Goal: Task Accomplishment & Management: Manage account settings

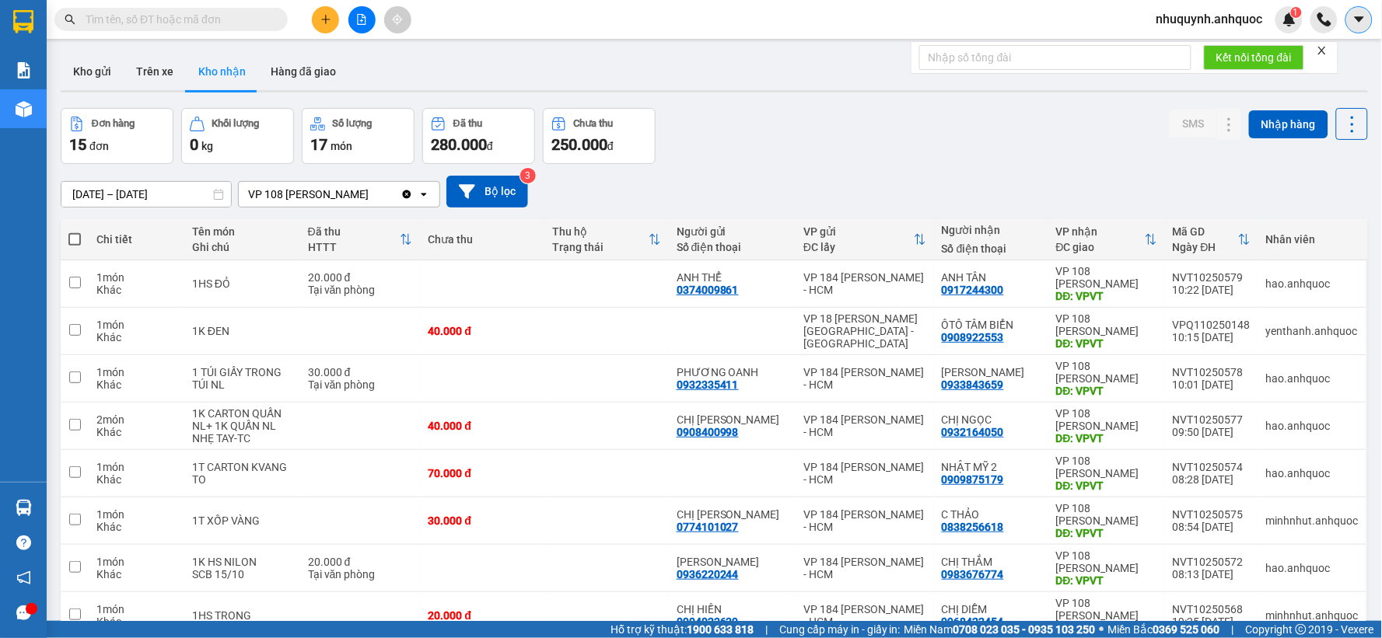
click at [1243, 20] on icon "caret-down" at bounding box center [1359, 19] width 14 height 14
click at [1225, 18] on span "nhuquynh.anhquoc" at bounding box center [1209, 18] width 131 height 19
click at [1200, 44] on span "Đăng xuất" at bounding box center [1216, 48] width 100 height 17
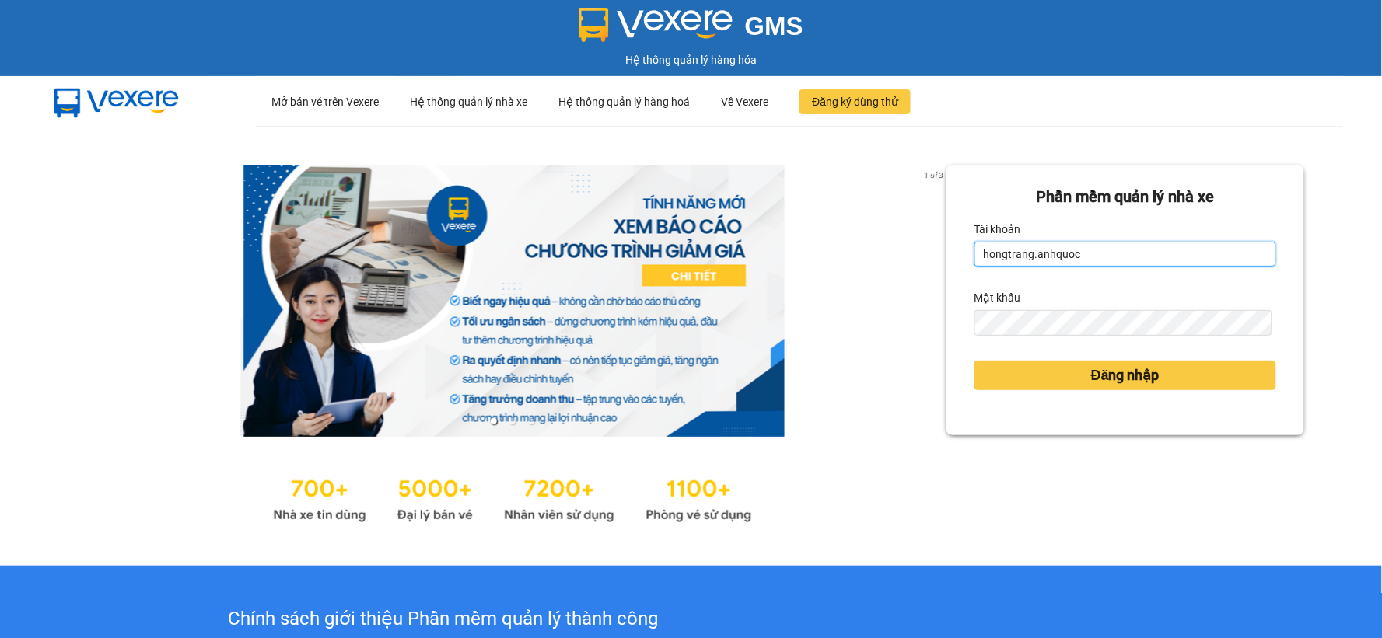
click at [1068, 246] on input "hongtrang.anhquoc" at bounding box center [1125, 254] width 302 height 25
type input "tutrinh.anhquoc"
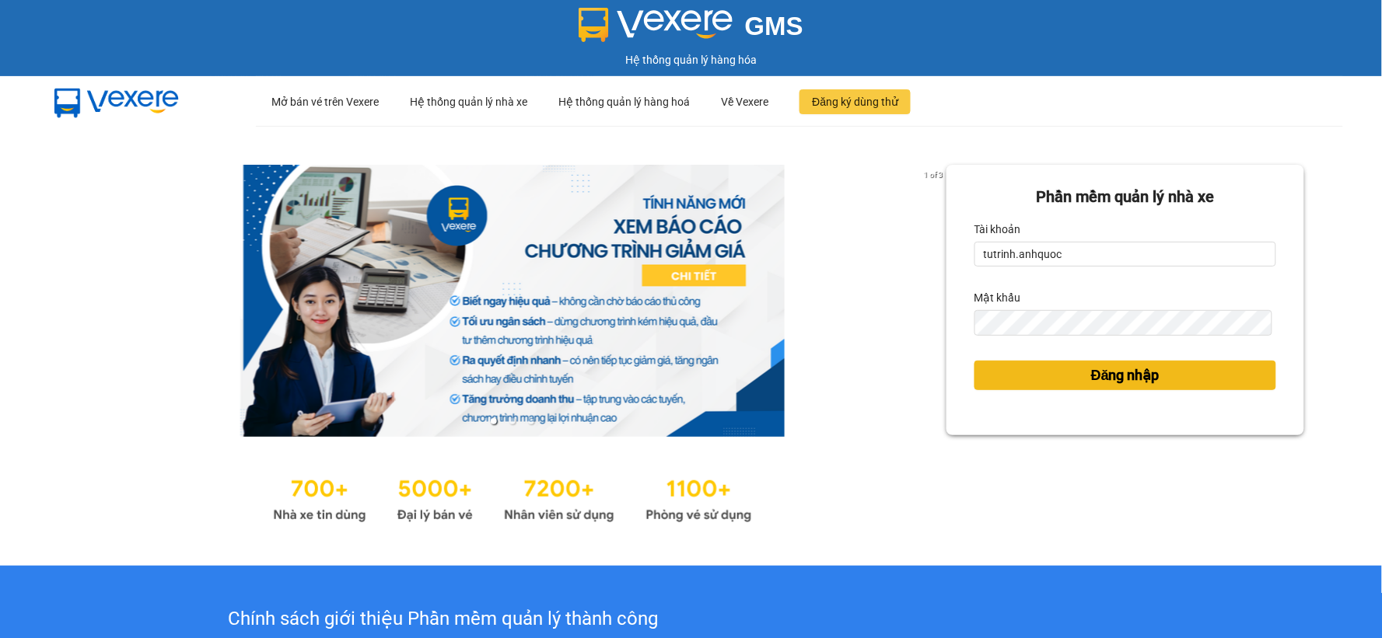
click at [1085, 361] on button "Đăng nhập" at bounding box center [1125, 376] width 302 height 30
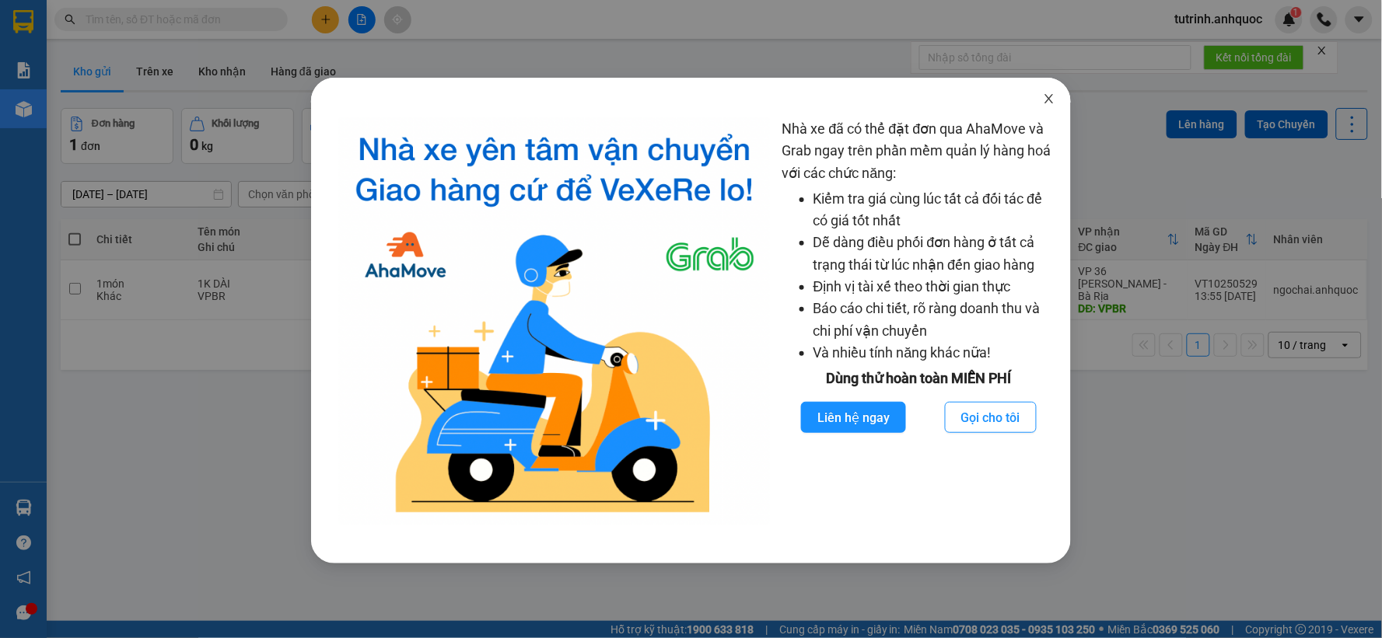
click at [1054, 104] on icon "close" at bounding box center [1049, 99] width 12 height 12
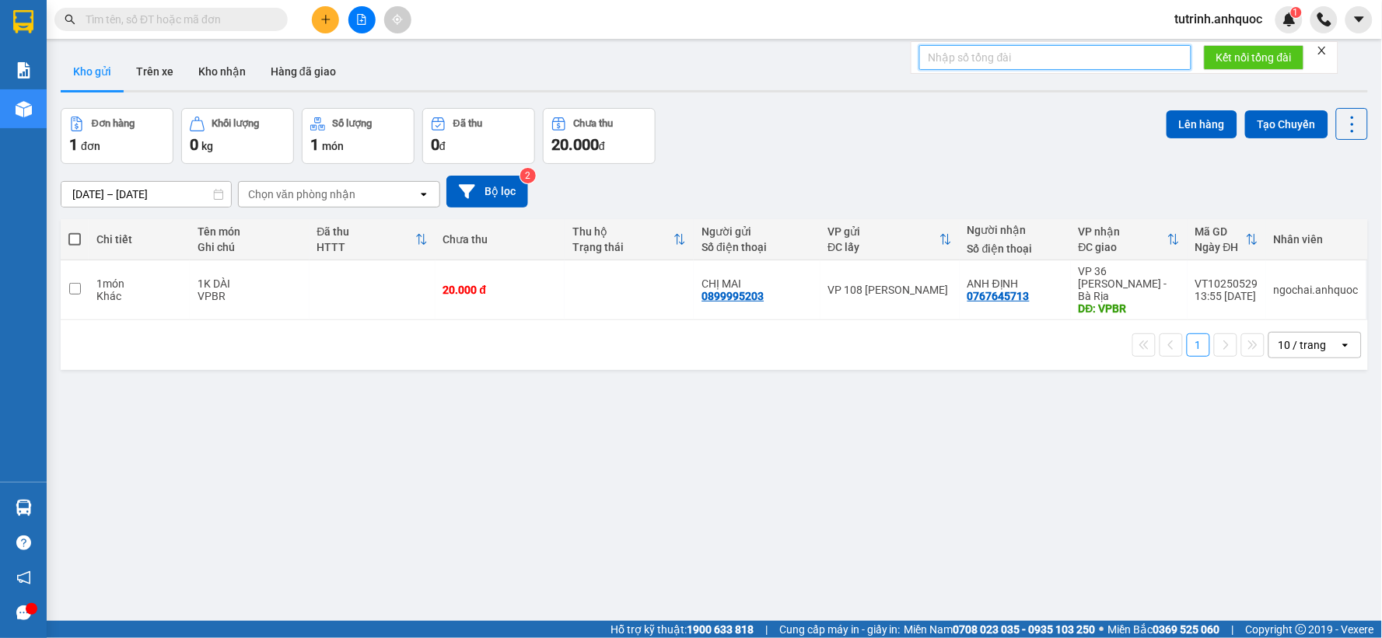
click at [1099, 61] on input "text" at bounding box center [1055, 57] width 272 height 25
type input "150"
click button "Kết nối tổng đài" at bounding box center [1254, 57] width 100 height 25
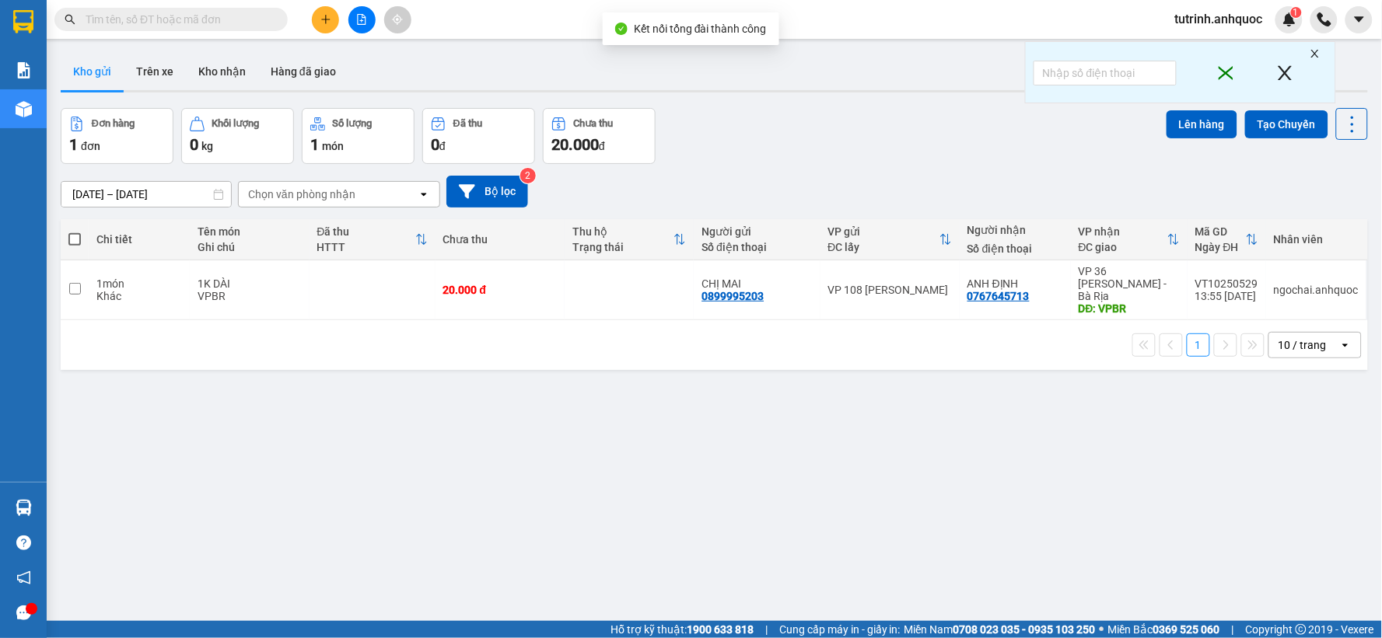
drag, startPoint x: 1295, startPoint y: 75, endPoint x: 1302, endPoint y: 60, distance: 16.3
click at [1294, 74] on icon "close" at bounding box center [1284, 73] width 19 height 31
click at [1315, 52] on div "Lịch sử cuộc gọi" at bounding box center [1287, 35] width 91 height 37
click at [1291, 68] on icon "close" at bounding box center [1284, 73] width 19 height 31
click at [1287, 71] on icon "close" at bounding box center [1285, 73] width 14 height 14
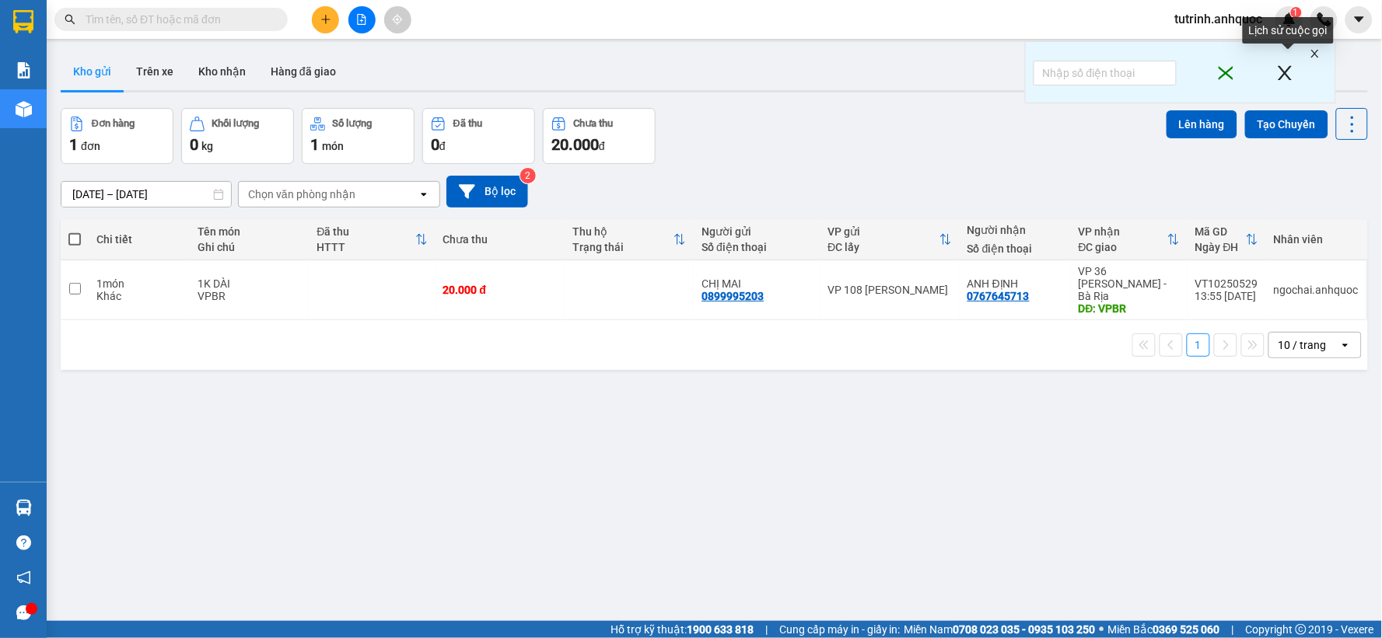
click at [1312, 50] on div "Lịch sử cuộc gọi" at bounding box center [1287, 35] width 91 height 37
drag, startPoint x: 215, startPoint y: 67, endPoint x: 182, endPoint y: 86, distance: 38.0
click at [215, 68] on button "Kho nhận" at bounding box center [222, 71] width 72 height 37
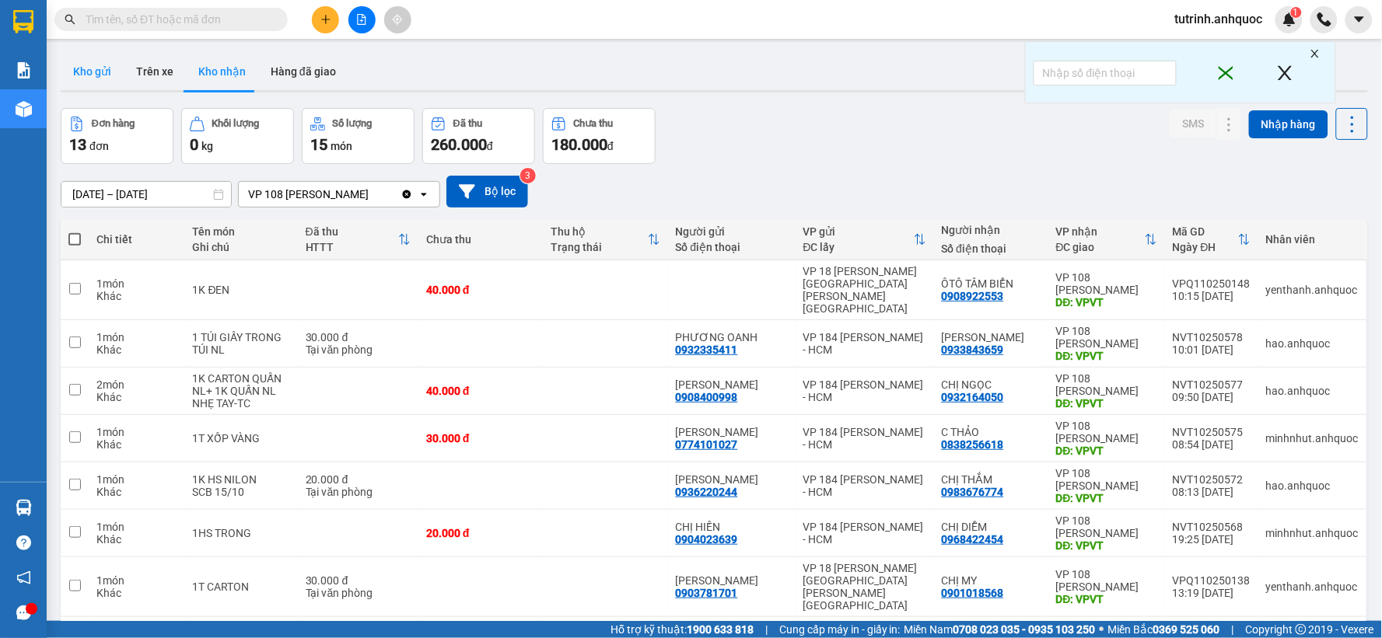
click at [92, 74] on button "Kho gửi" at bounding box center [92, 71] width 63 height 37
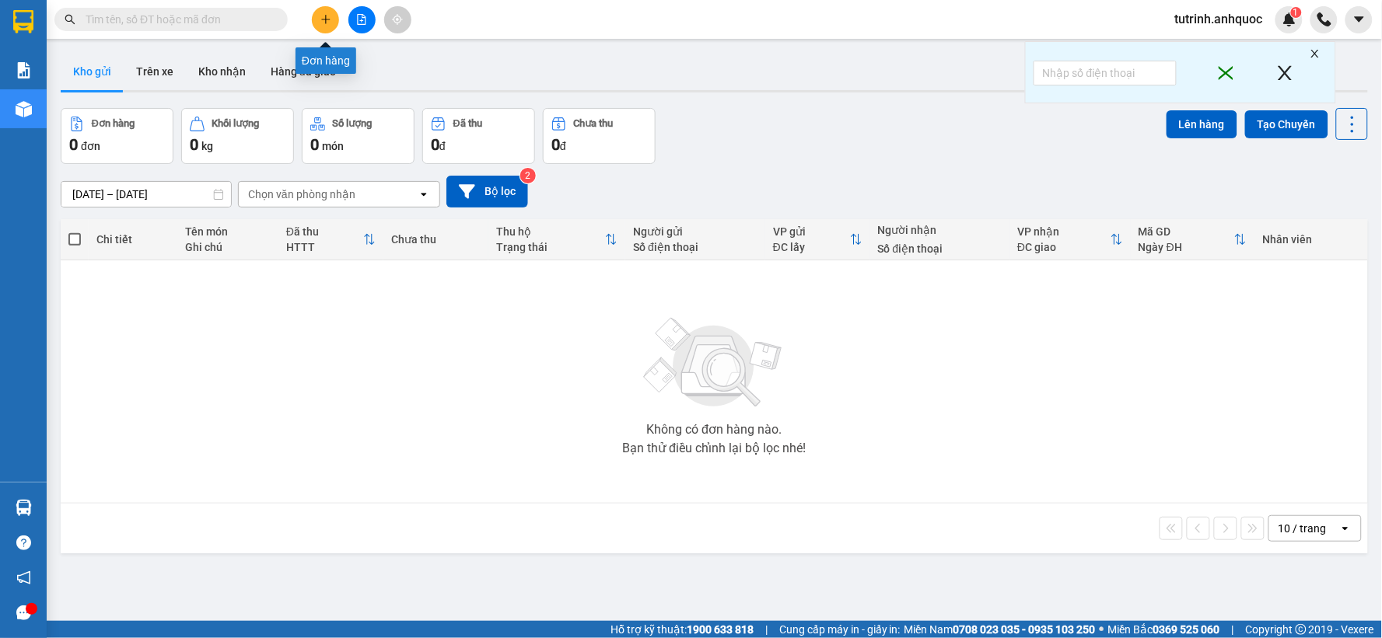
click at [323, 19] on icon "plus" at bounding box center [325, 19] width 9 height 1
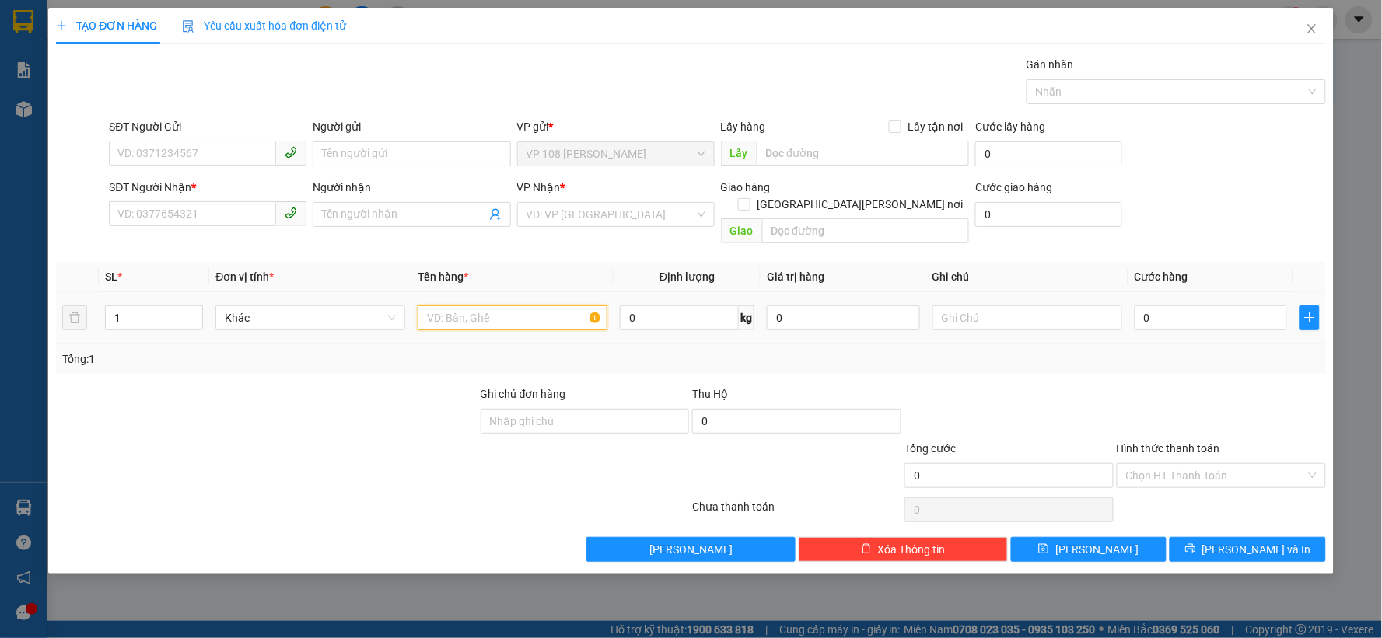
click at [514, 306] on input "text" at bounding box center [513, 318] width 190 height 25
click at [201, 149] on input "SĐT Người Gửi" at bounding box center [192, 153] width 167 height 25
click at [1315, 27] on icon "close" at bounding box center [1311, 29] width 12 height 12
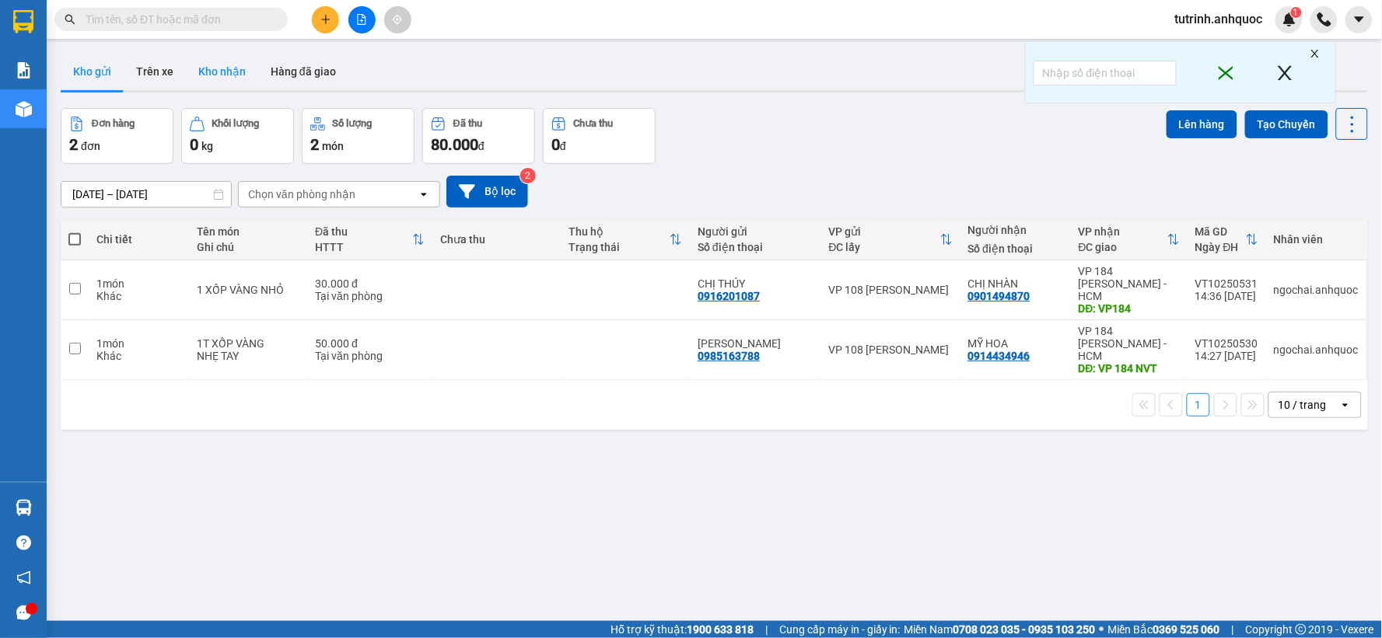
click at [211, 72] on button "Kho nhận" at bounding box center [222, 71] width 72 height 37
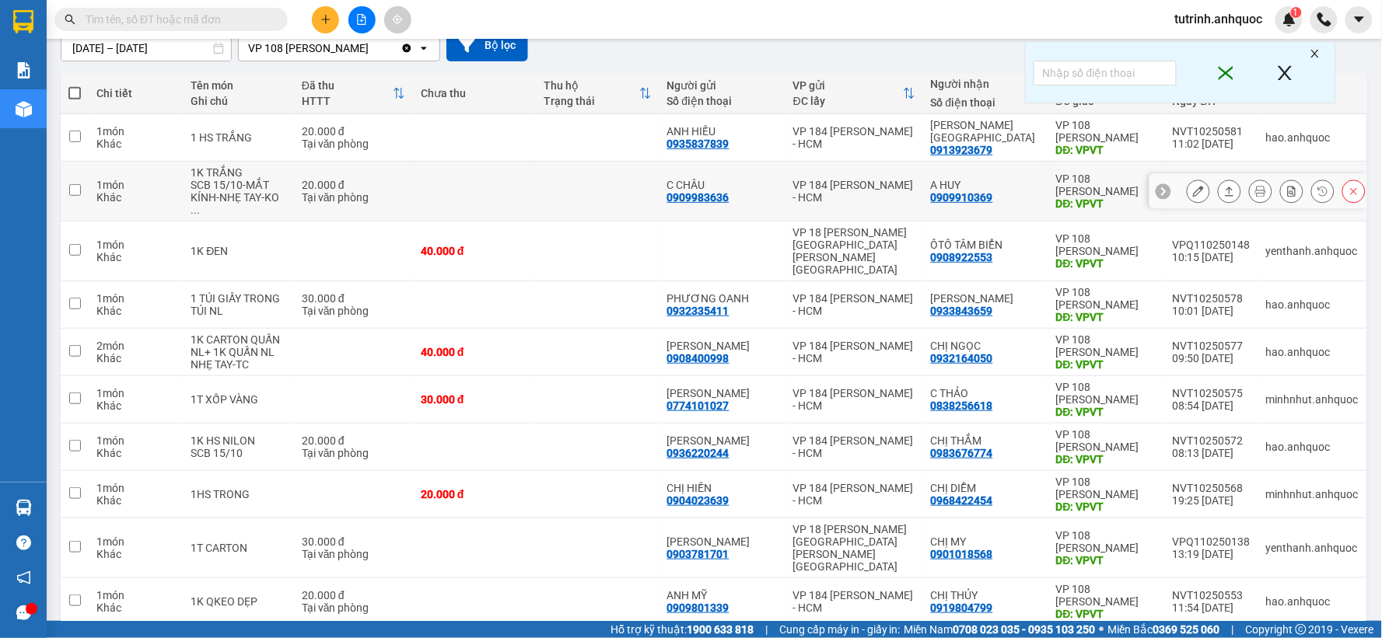
scroll to position [173, 0]
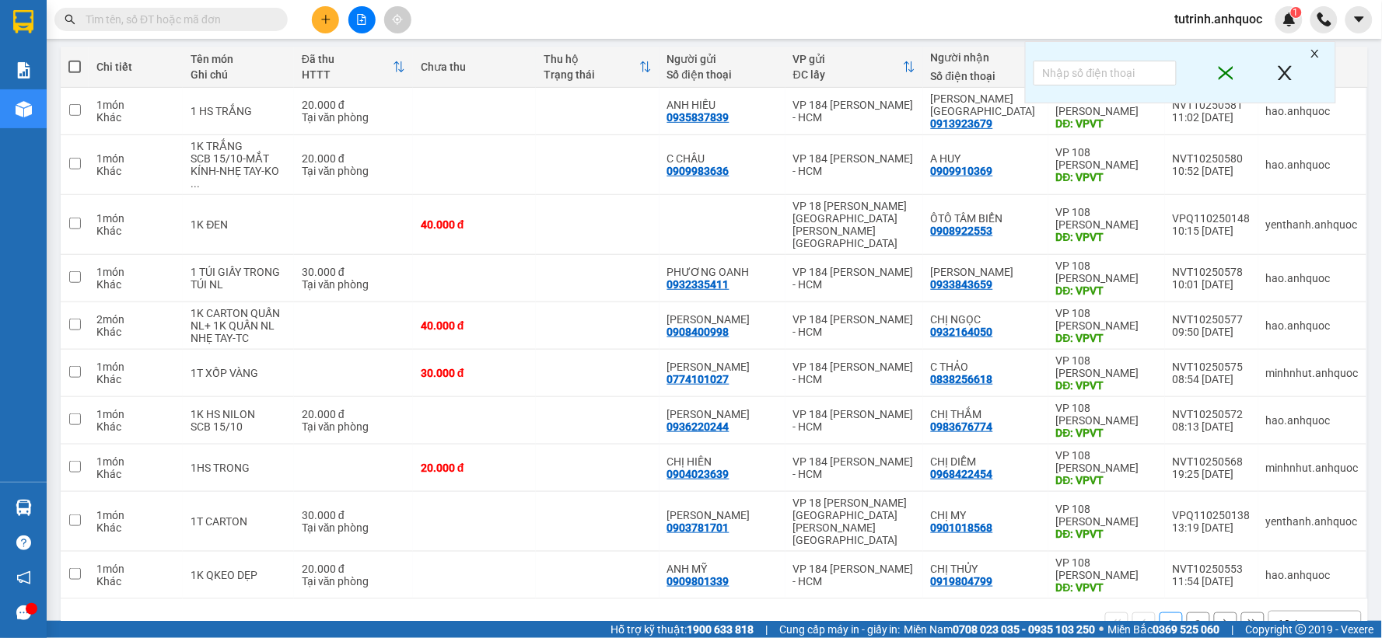
click at [1190, 613] on button "2" at bounding box center [1197, 624] width 23 height 23
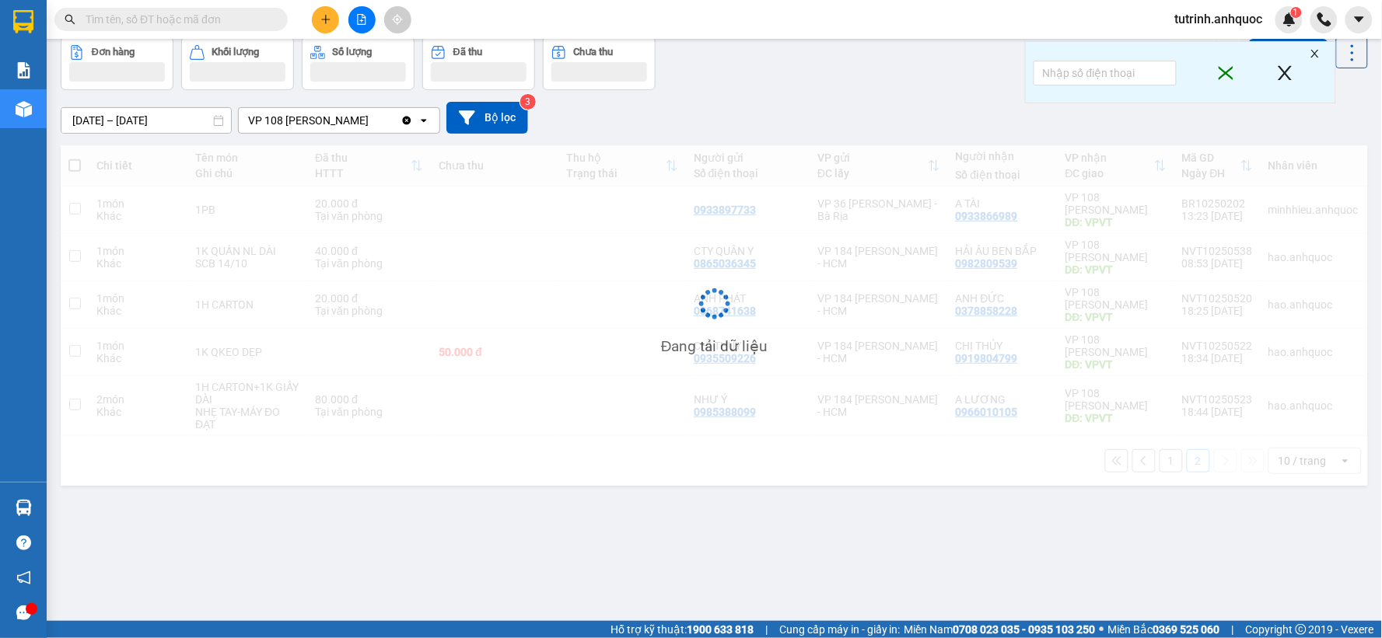
scroll to position [72, 0]
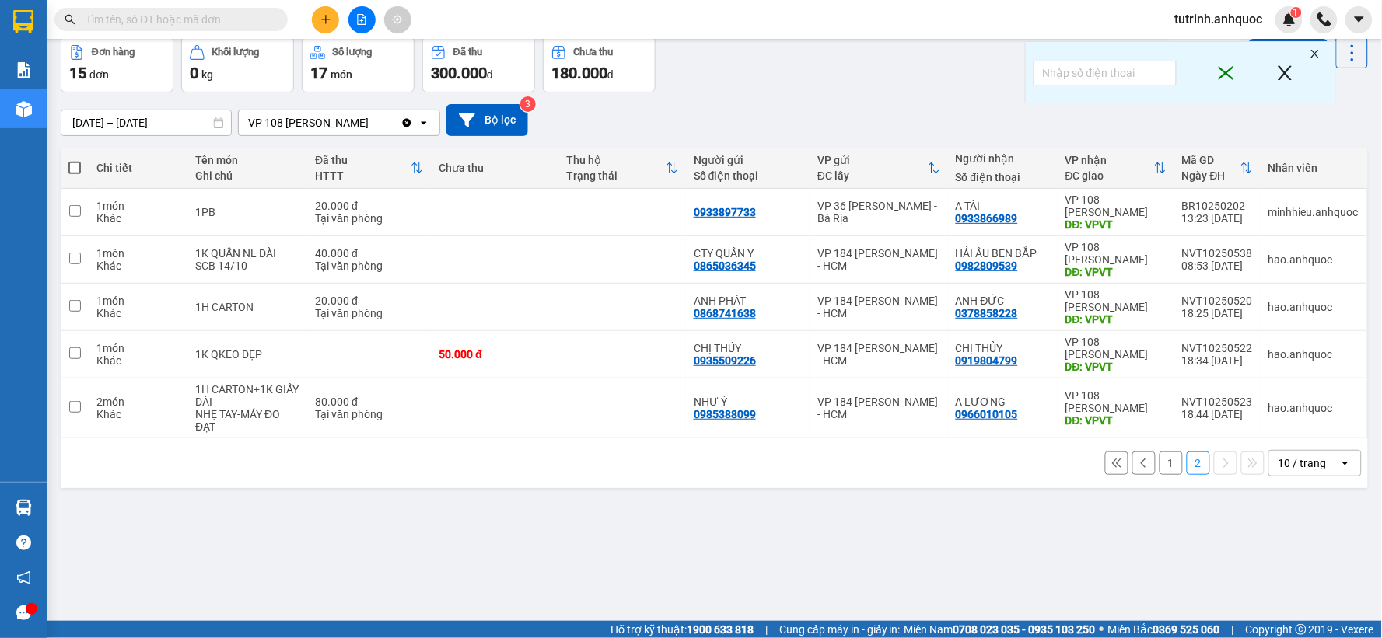
click at [1162, 465] on button "1" at bounding box center [1170, 463] width 23 height 23
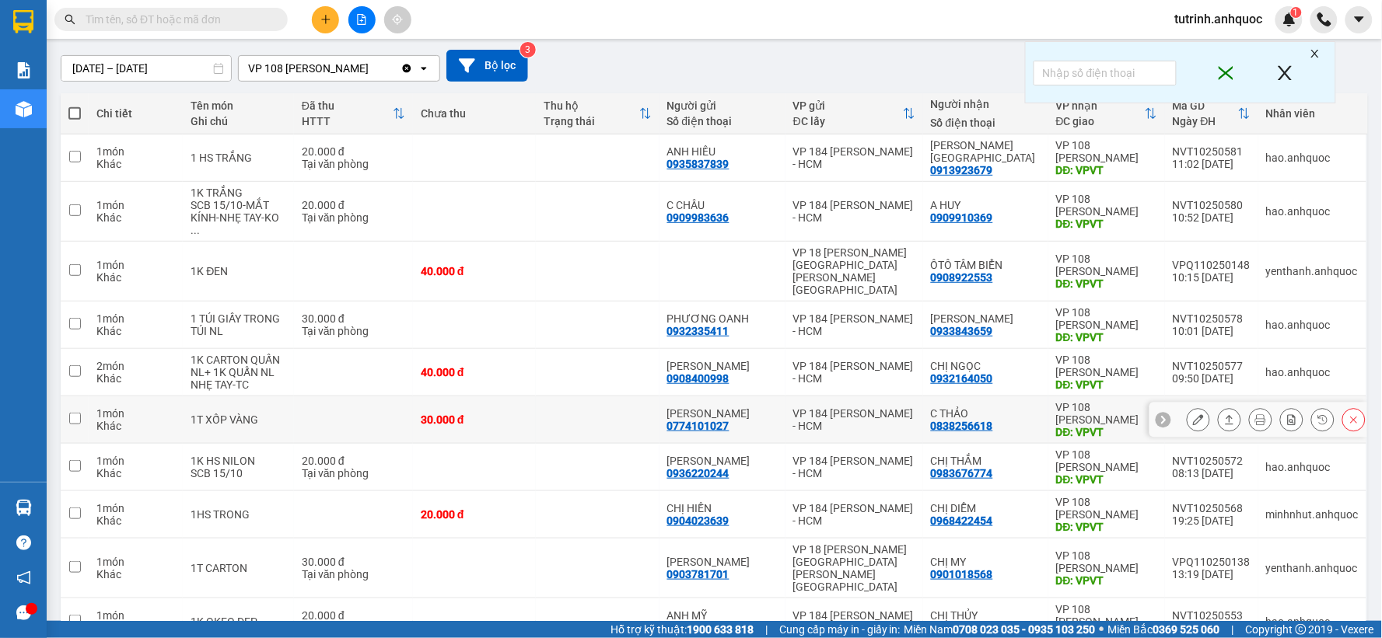
scroll to position [179, 0]
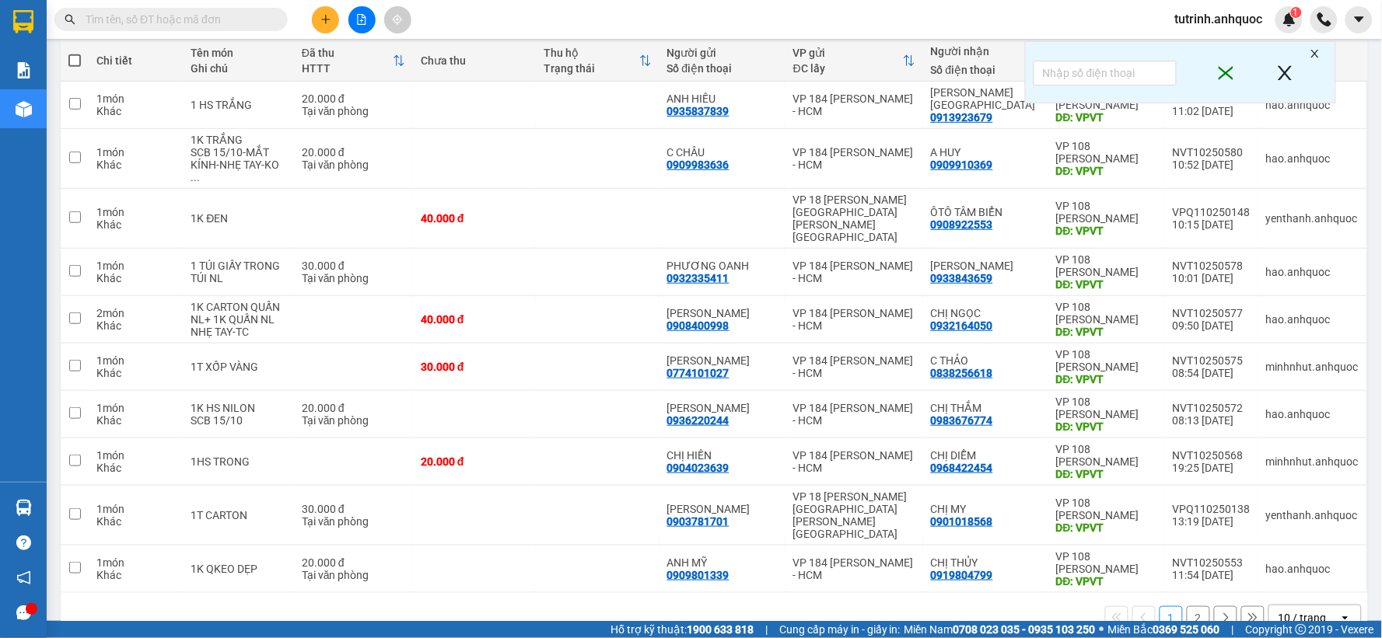
click at [1186, 606] on button "2" at bounding box center [1197, 617] width 23 height 23
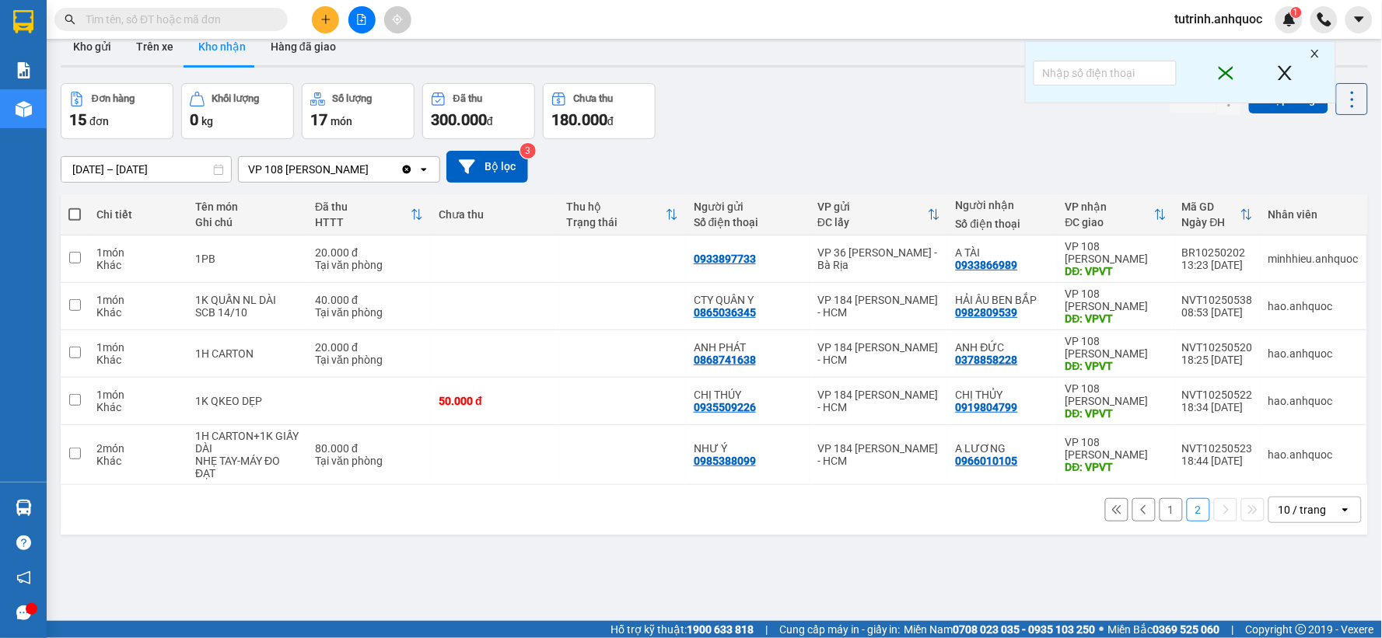
scroll to position [0, 0]
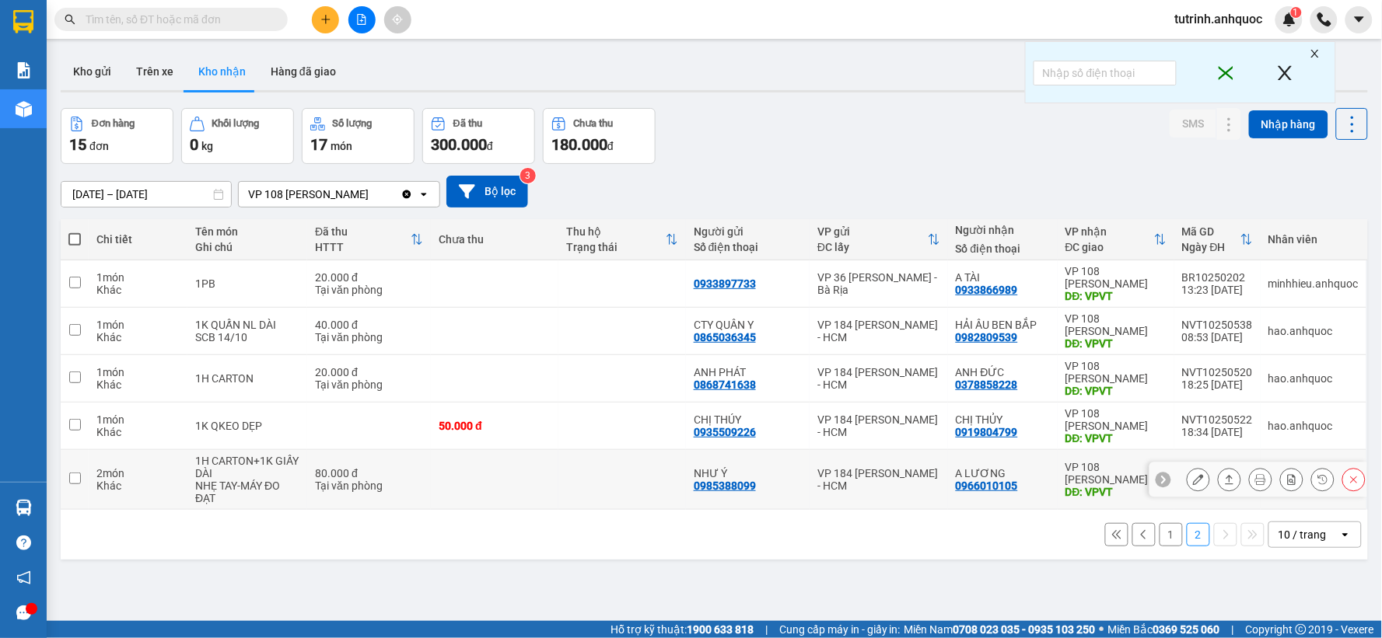
click at [1193, 478] on icon at bounding box center [1198, 479] width 11 height 11
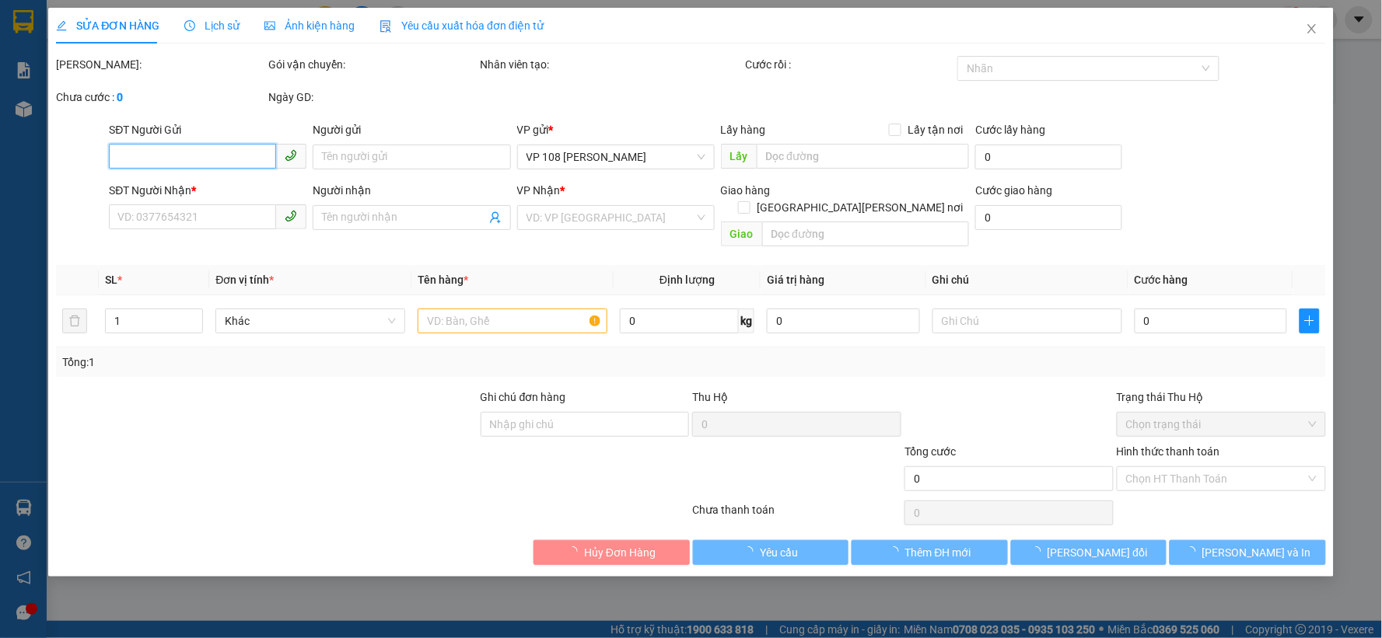
type input "0985388099"
type input "NHƯ Ý"
type input "0966010105"
type input "A LƯƠNG"
type input "VPVT"
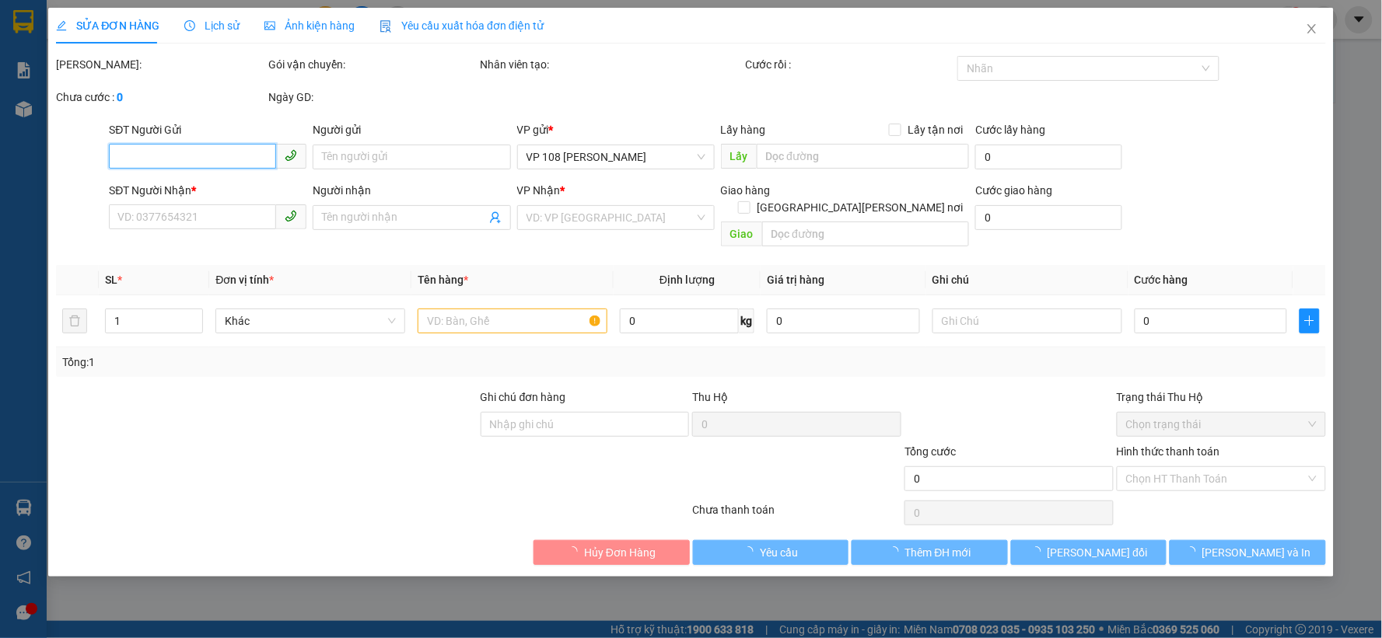
type input "TM 13/10 VP184 HẢO"
type input "80.000"
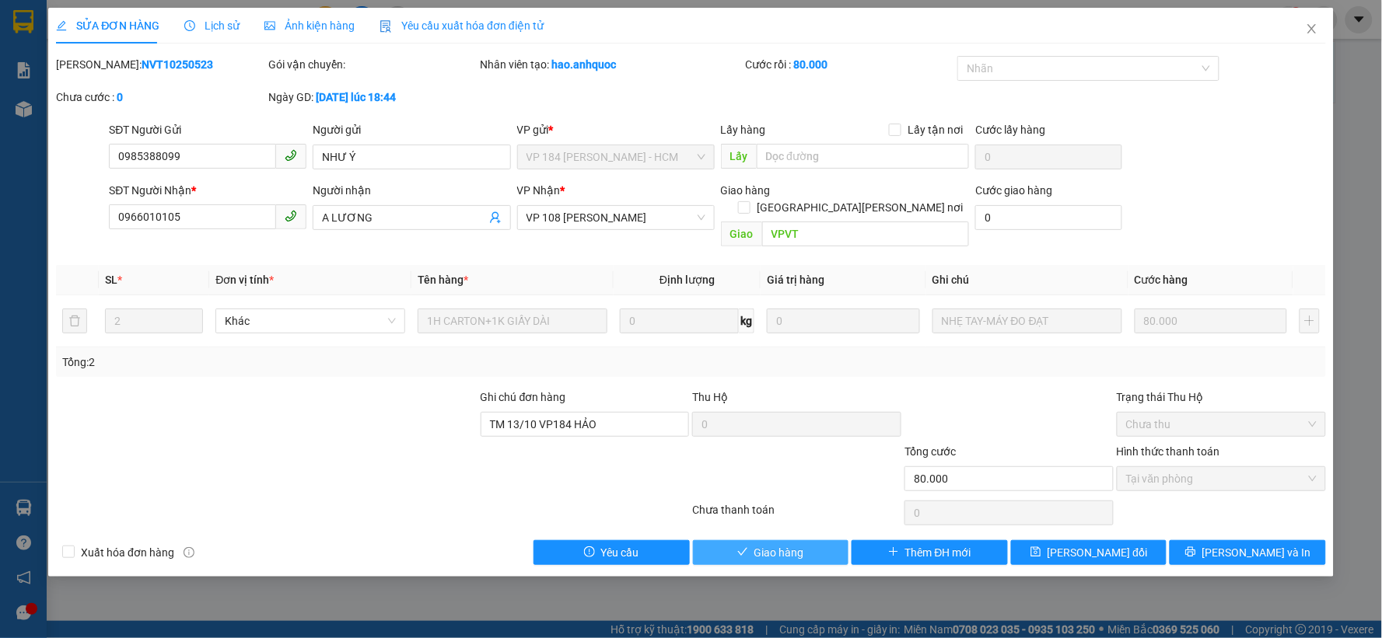
click at [785, 544] on span "Giao hàng" at bounding box center [779, 552] width 50 height 17
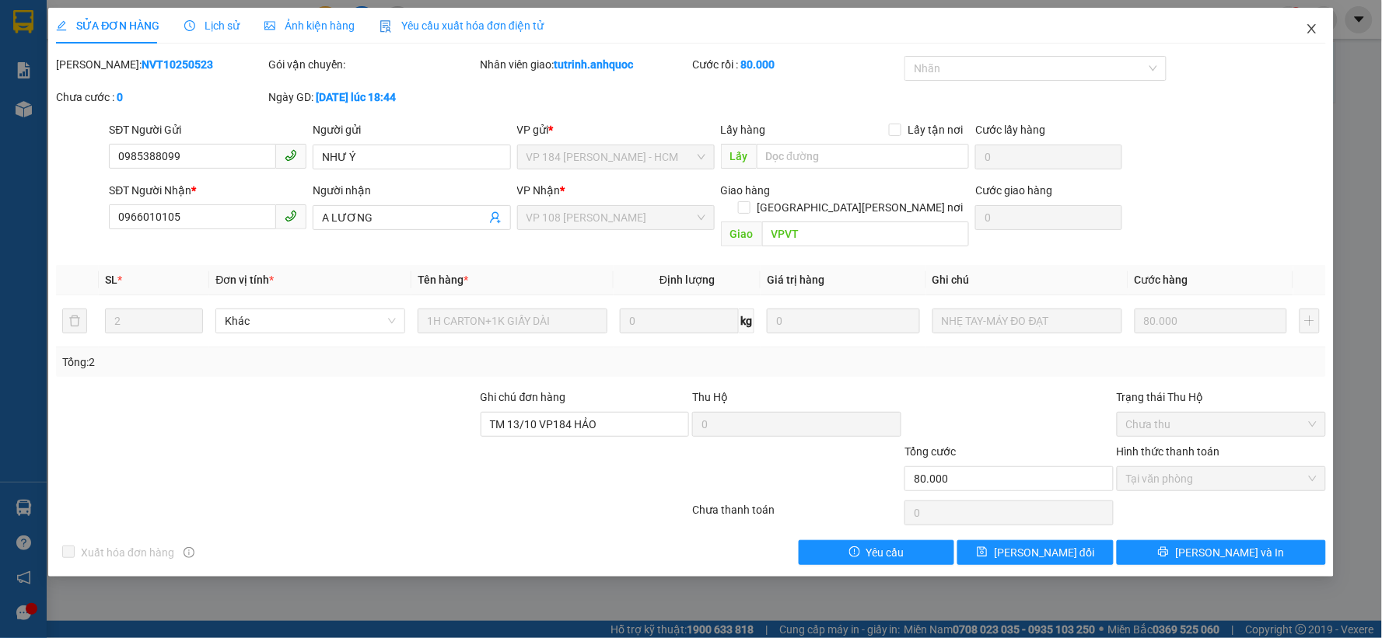
click at [1310, 32] on icon "close" at bounding box center [1311, 28] width 9 height 9
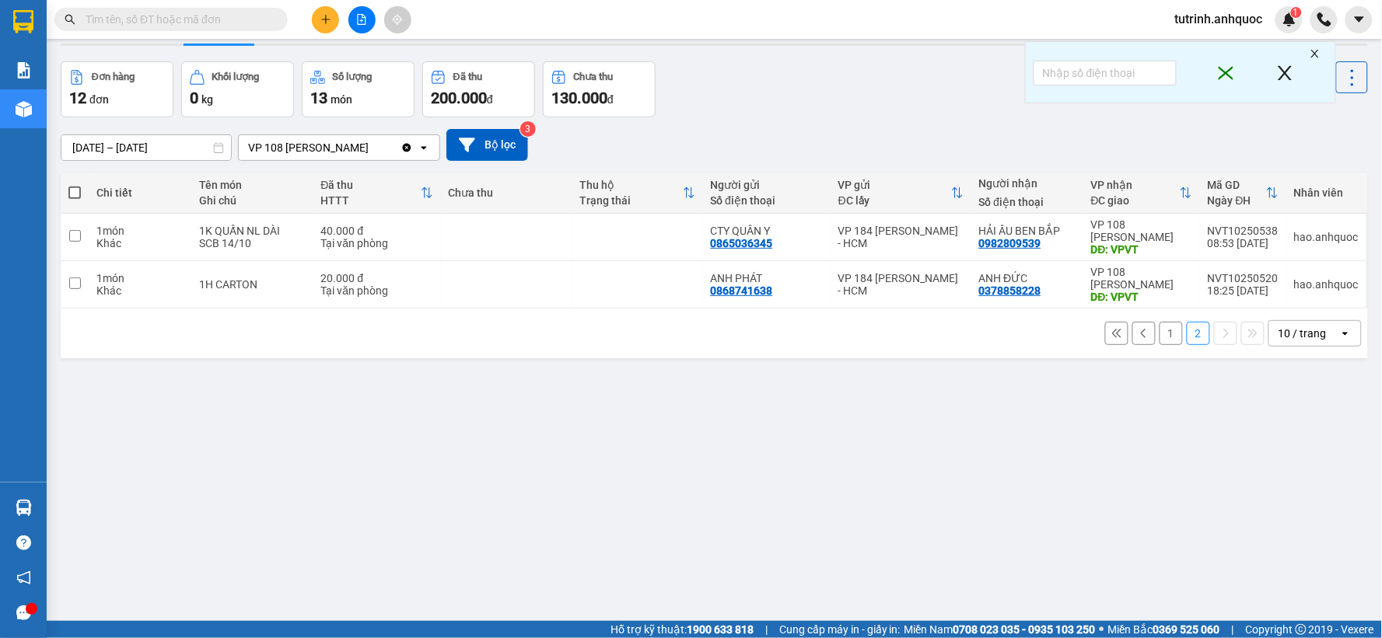
scroll to position [72, 0]
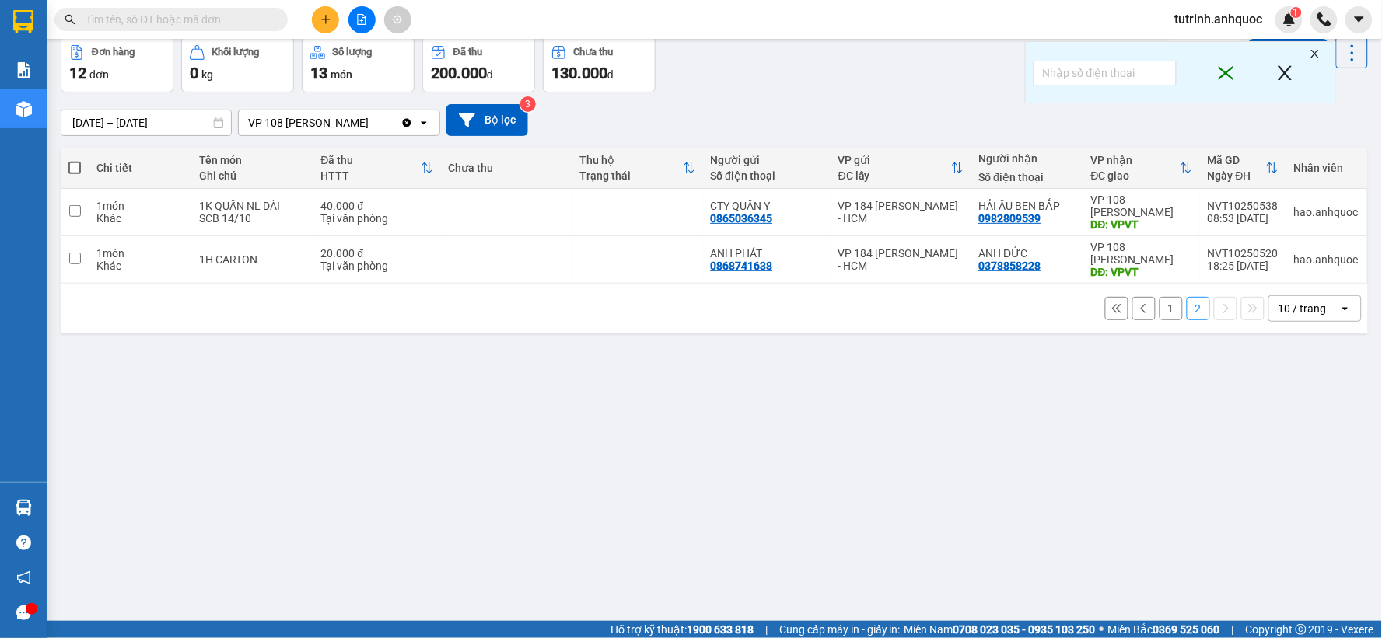
click at [1159, 309] on button "1" at bounding box center [1170, 308] width 23 height 23
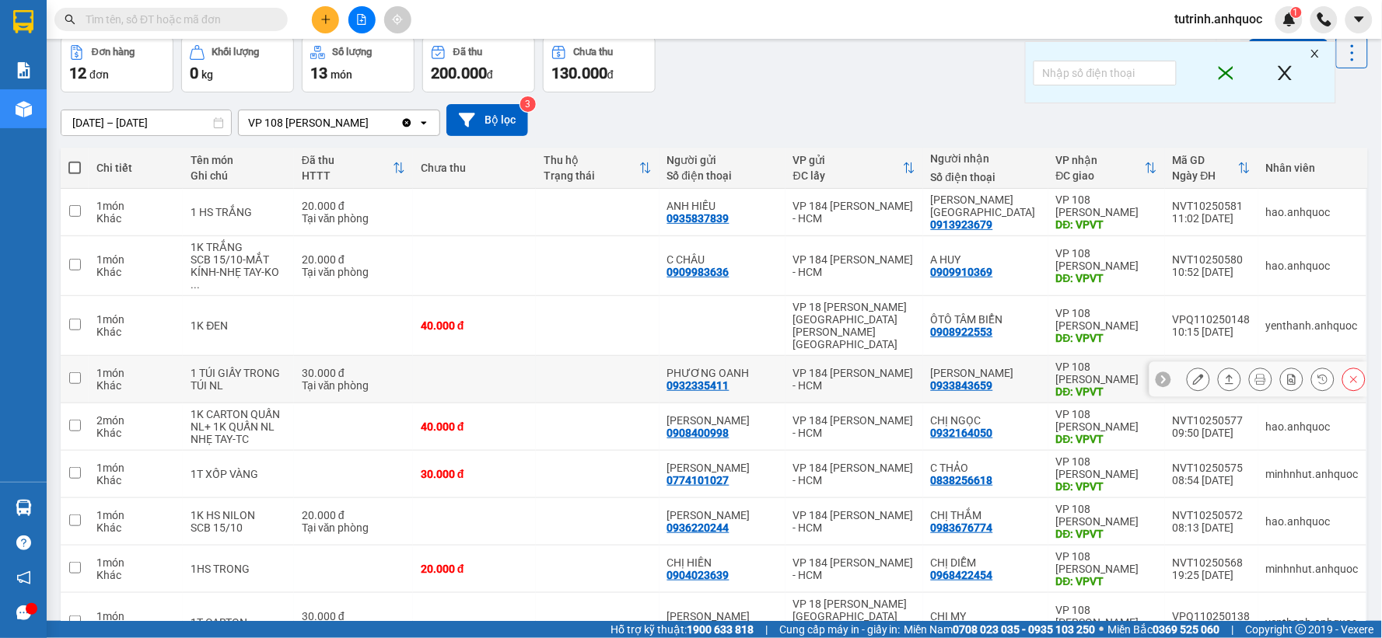
click at [1193, 374] on icon at bounding box center [1198, 379] width 11 height 11
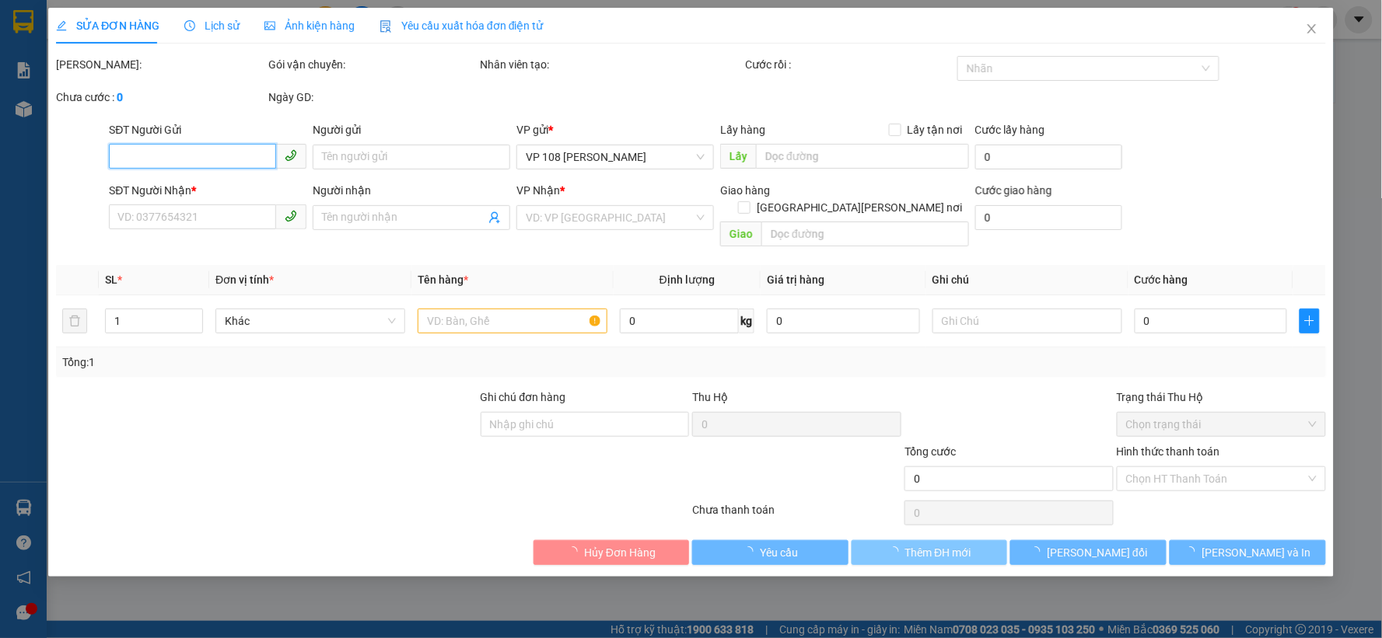
type input "0932335411"
type input "PHƯƠNG OANH"
type input "0933843659"
type input "C VÂN"
type input "VPVT"
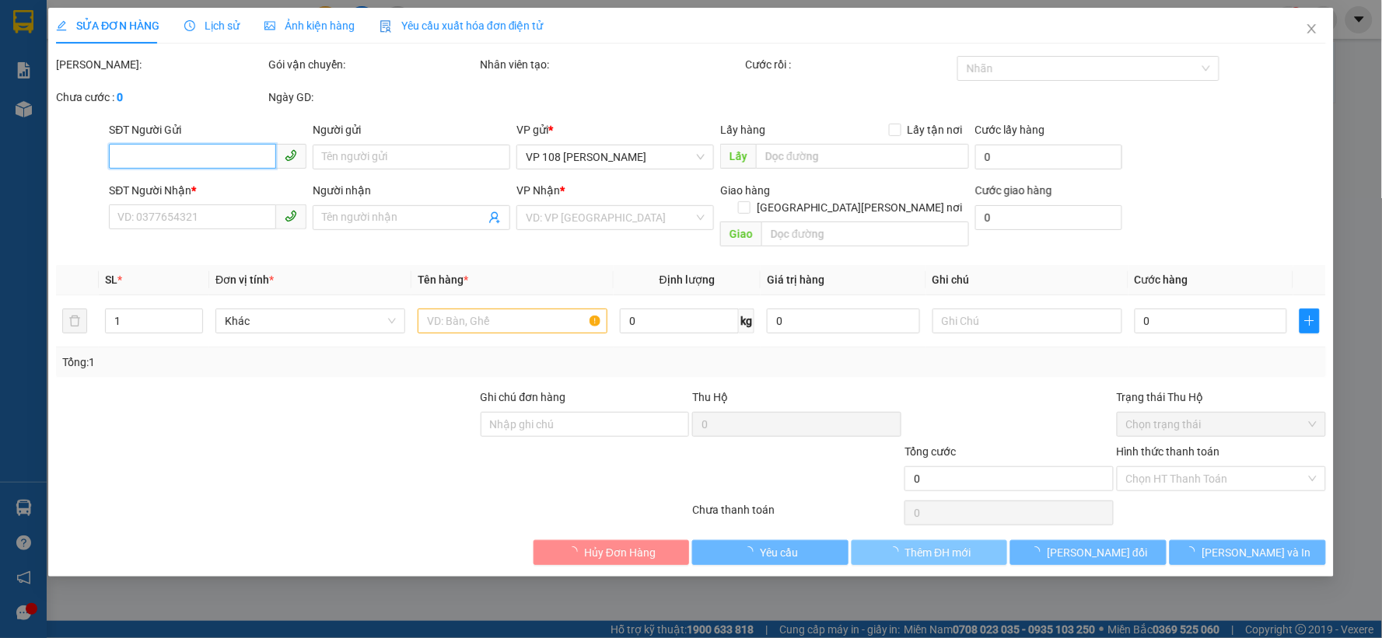
type input "TM 15/10 VP184 HẢO"
type input "30.000"
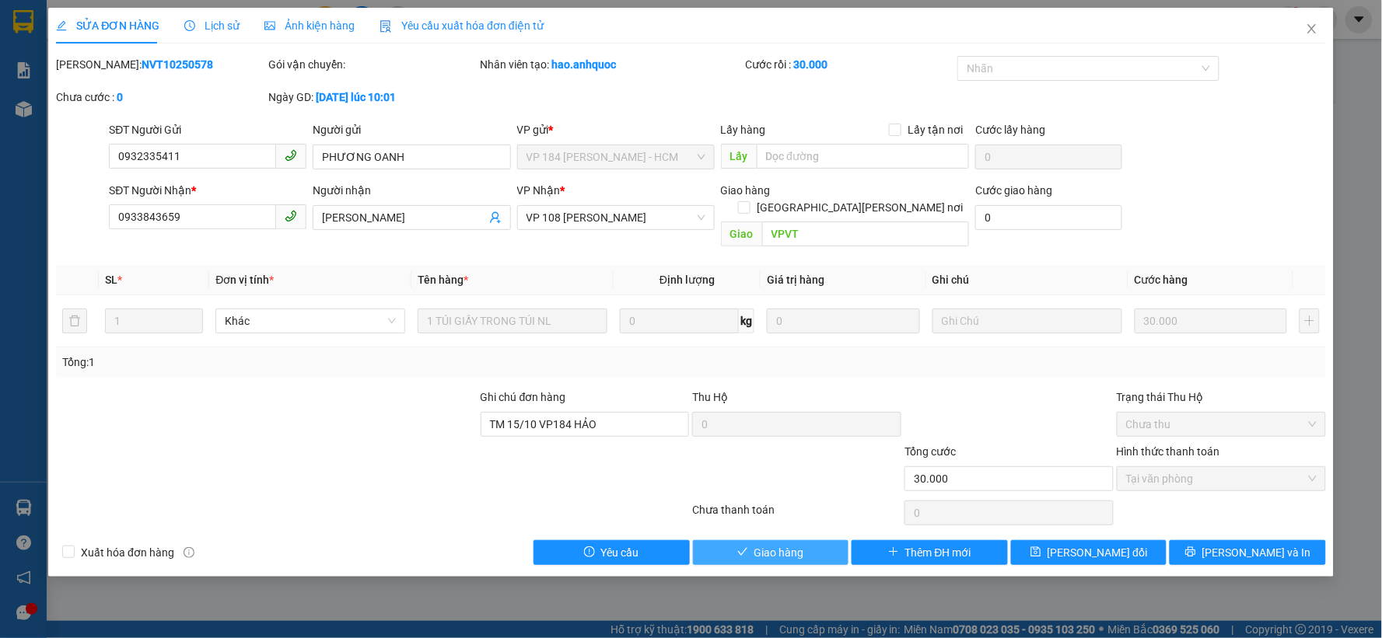
click at [811, 540] on button "Giao hàng" at bounding box center [771, 552] width 156 height 25
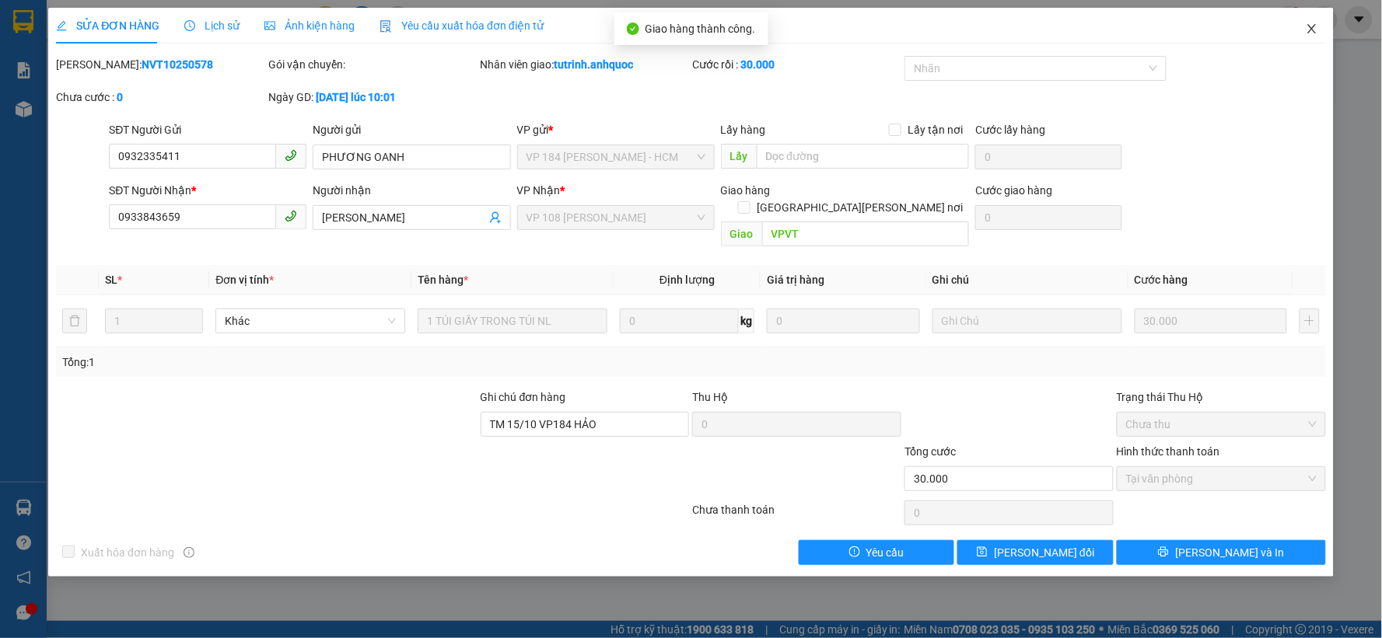
click at [1311, 37] on span "Close" at bounding box center [1312, 30] width 44 height 44
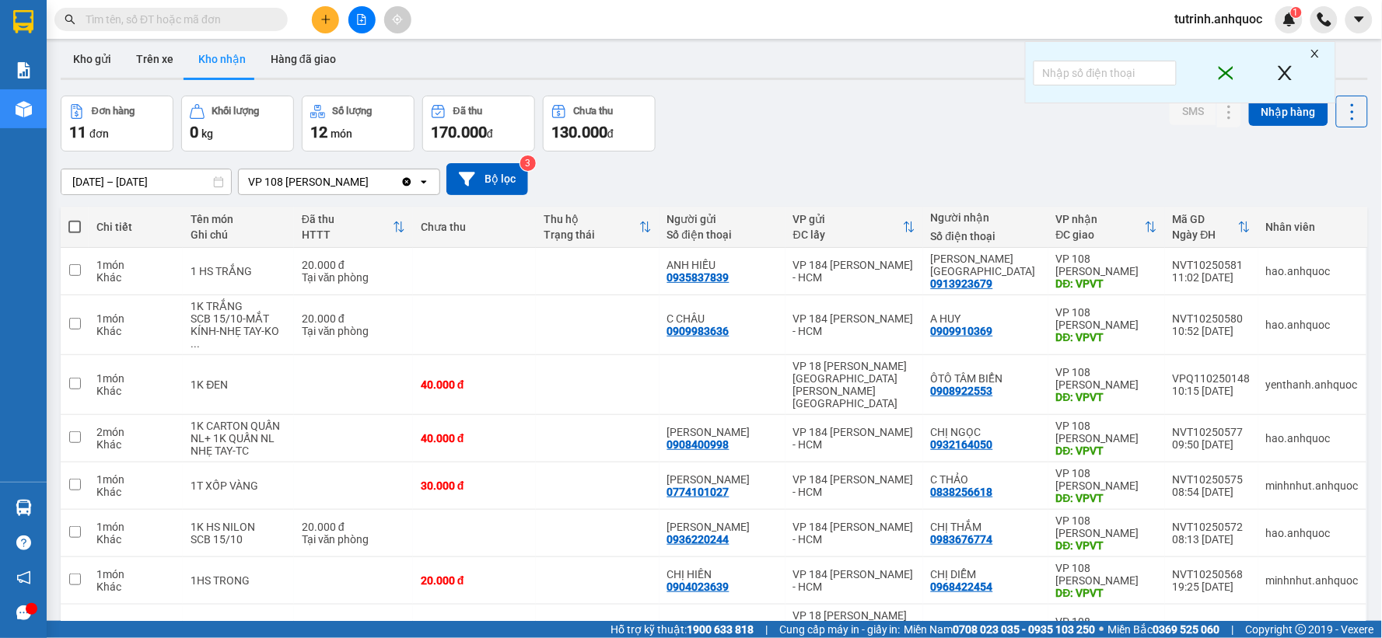
scroll to position [5, 0]
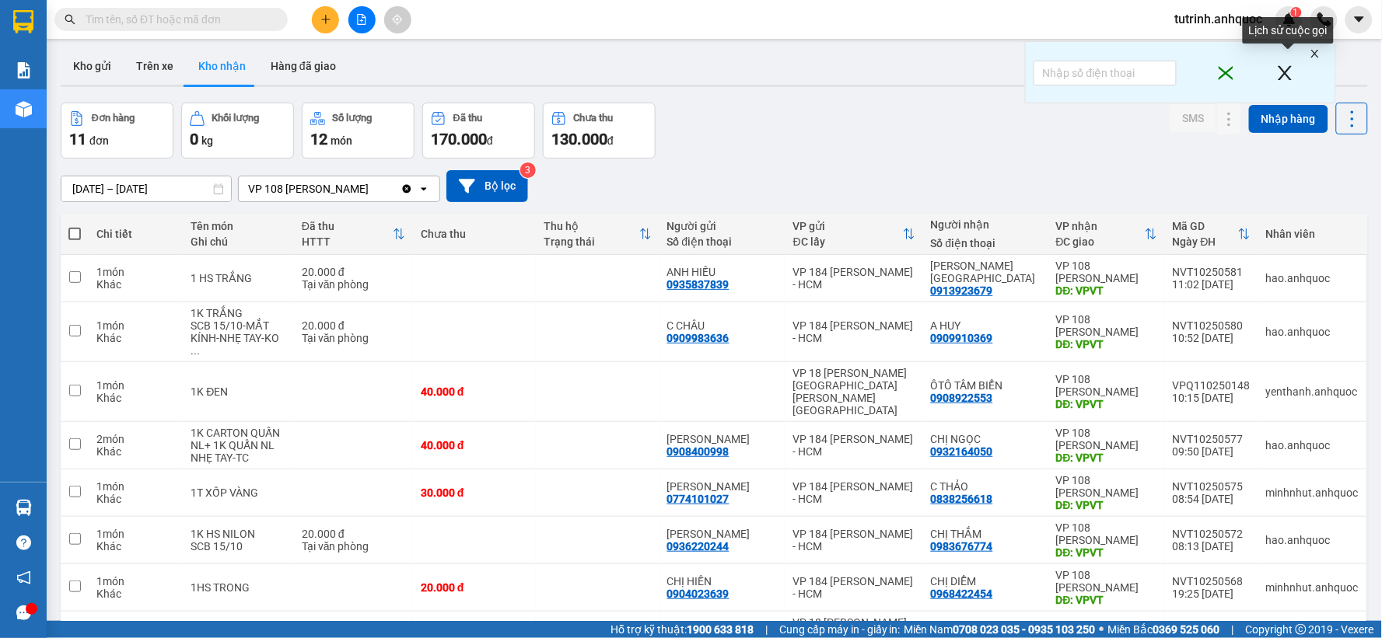
click at [1291, 66] on icon "close" at bounding box center [1285, 73] width 14 height 14
click at [1317, 55] on icon "close" at bounding box center [1315, 54] width 8 height 8
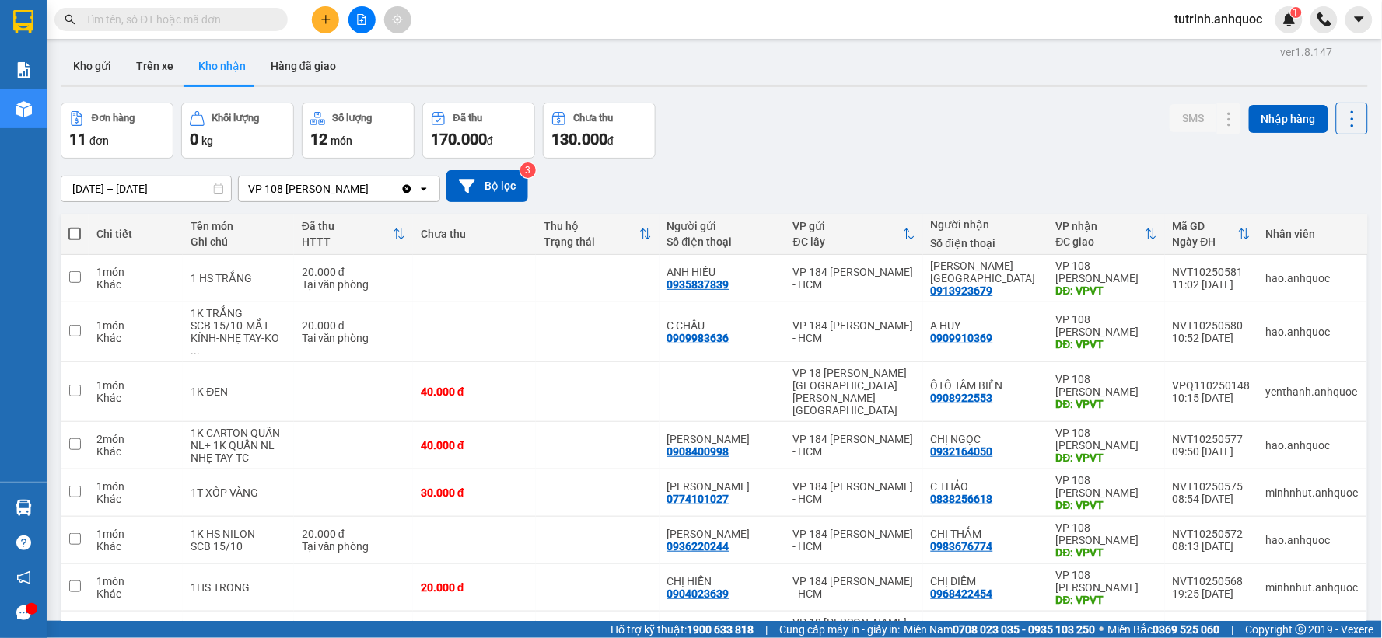
click at [1303, 62] on div "Kho gửi Trên xe Kho nhận Hàng đã giao" at bounding box center [714, 67] width 1307 height 41
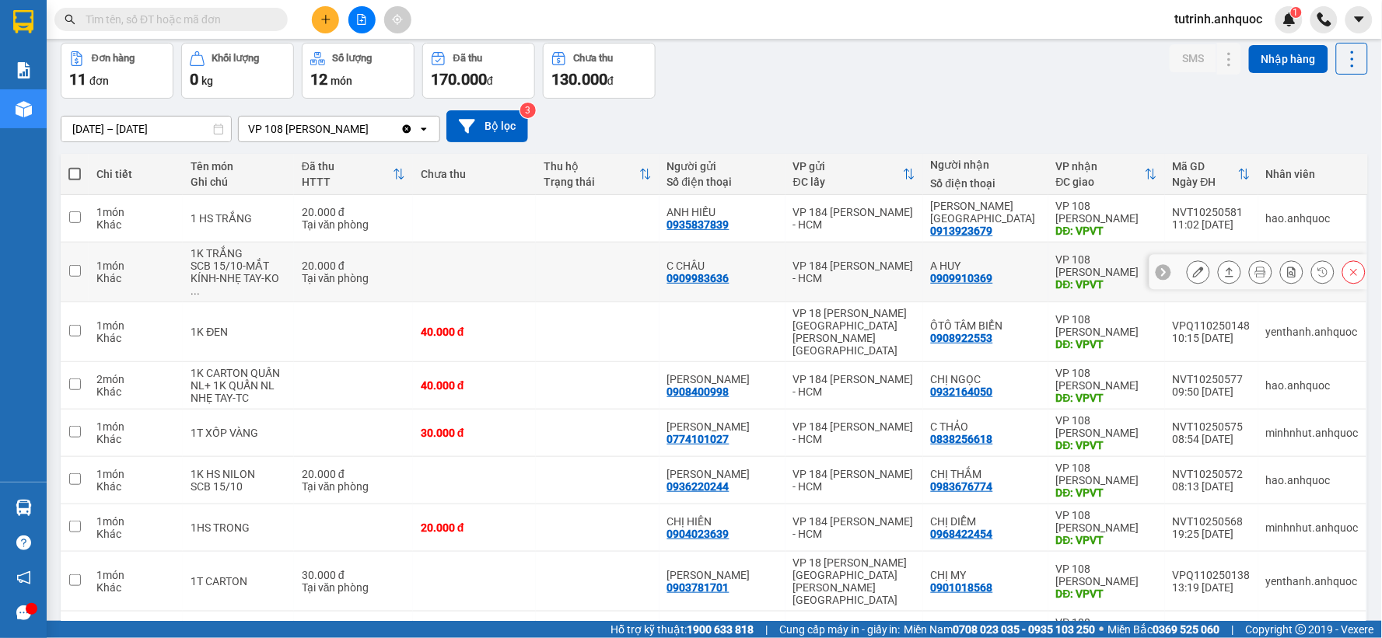
scroll to position [179, 0]
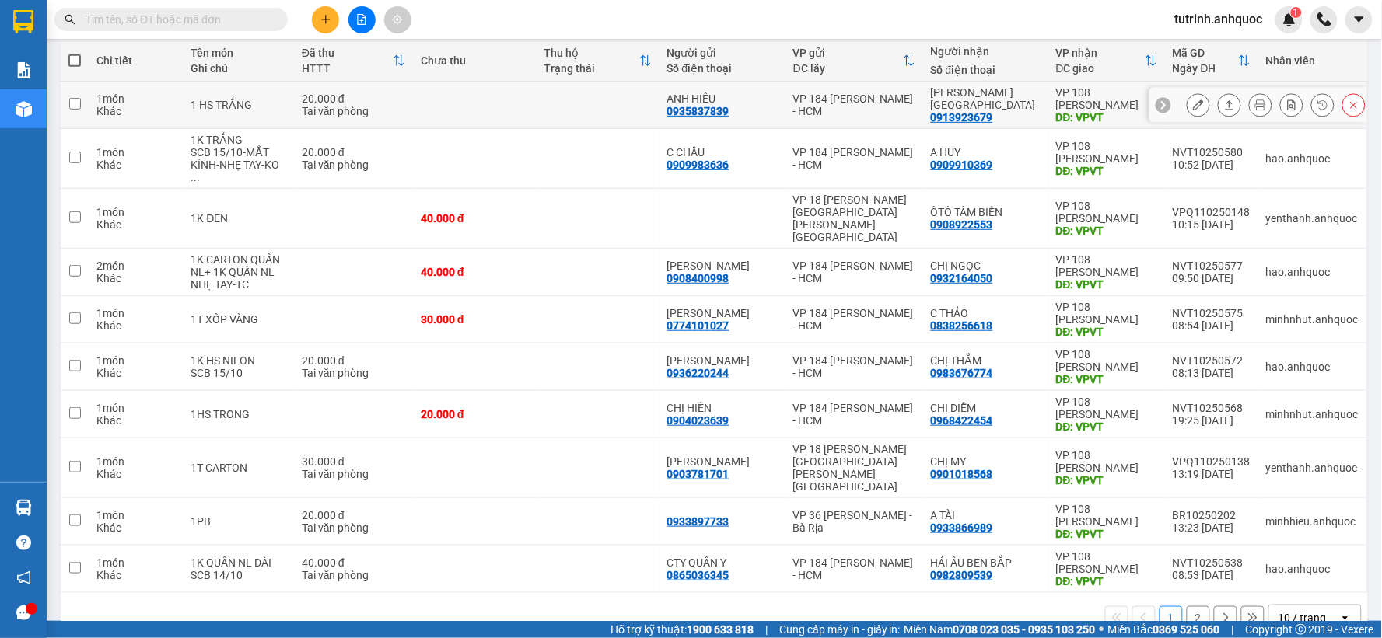
click at [1193, 101] on div at bounding box center [1197, 104] width 23 height 23
click at [1187, 101] on button at bounding box center [1198, 105] width 22 height 27
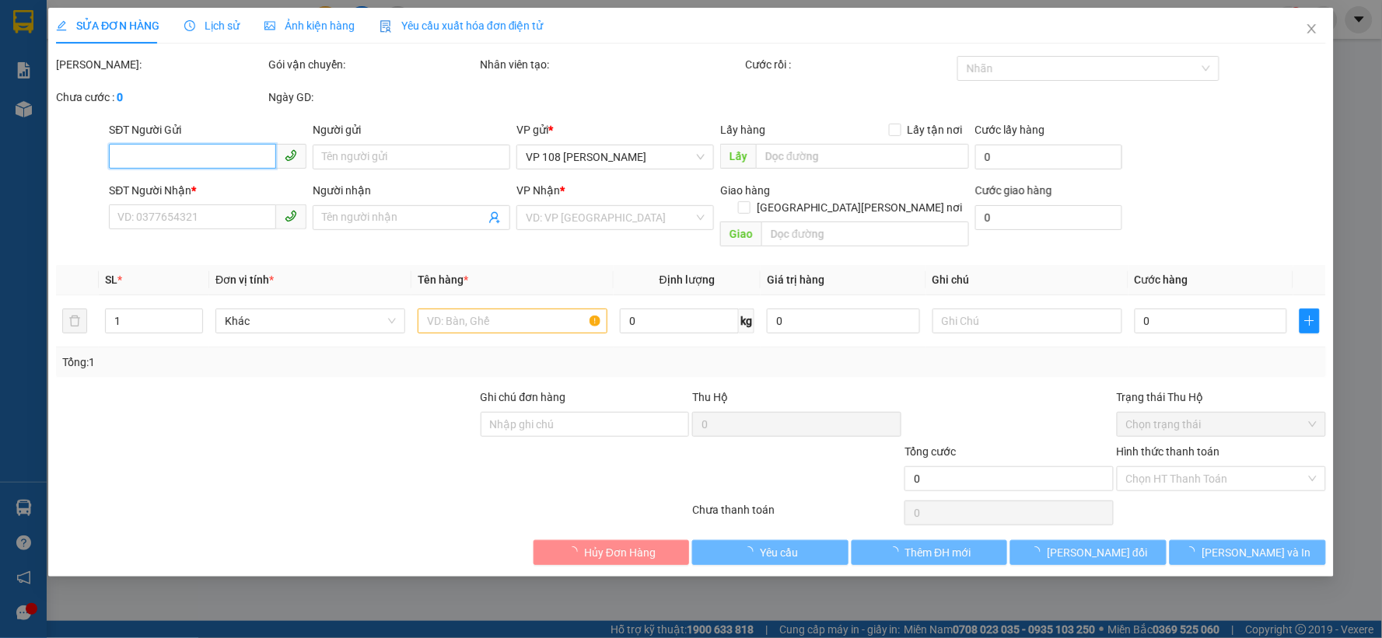
type input "0935837839"
type input "ANH HIẾU"
type input "0913923679"
type input "ANH THỤY"
type input "VPVT"
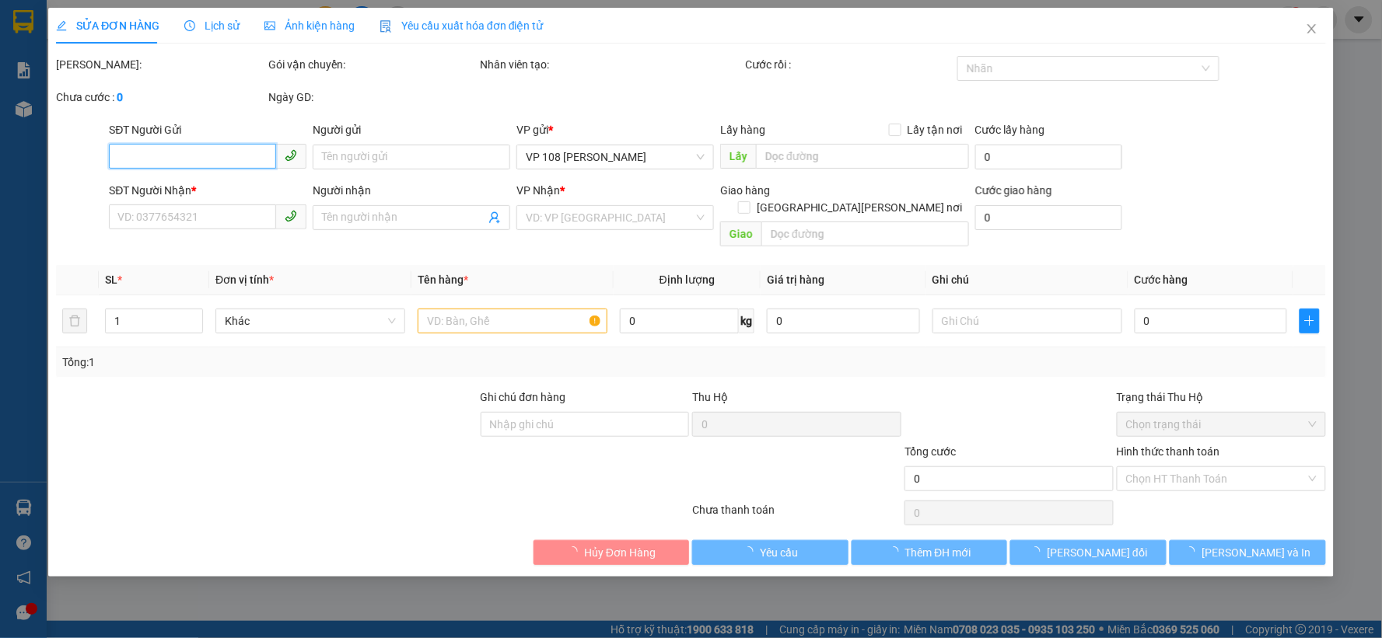
type input "TM 15/10 VP184 HẢO"
type input "20.000"
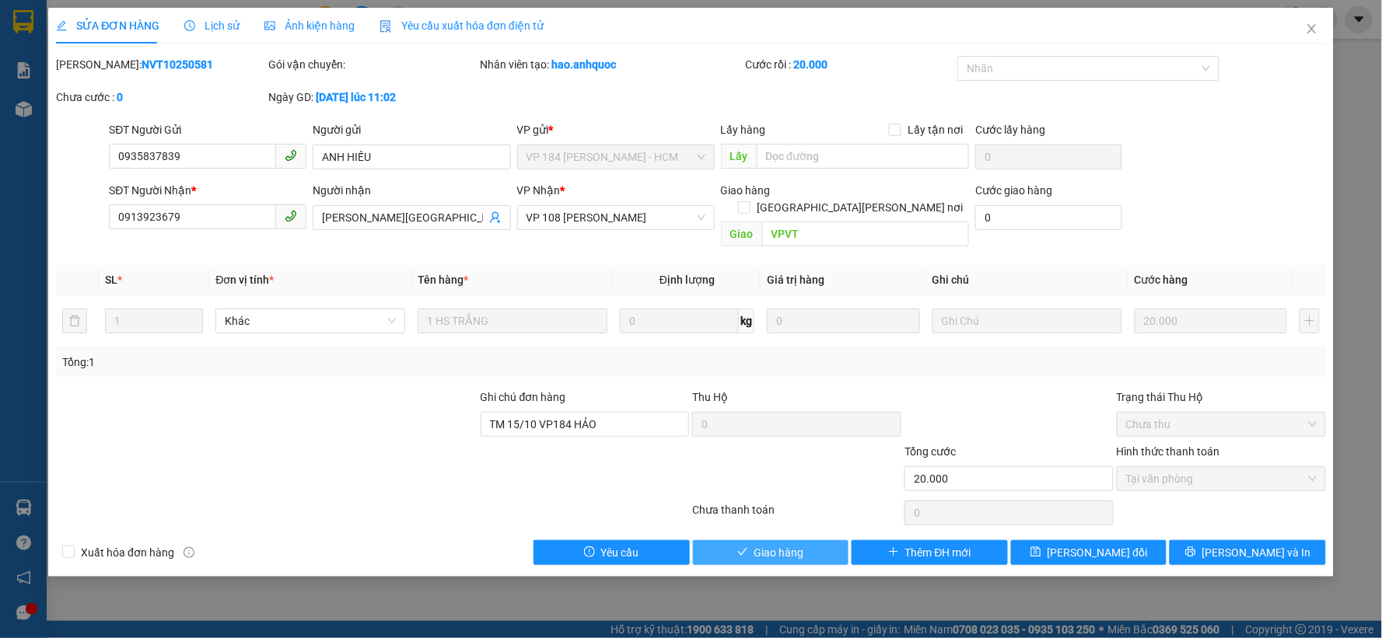
click at [771, 544] on span "Giao hàng" at bounding box center [779, 552] width 50 height 17
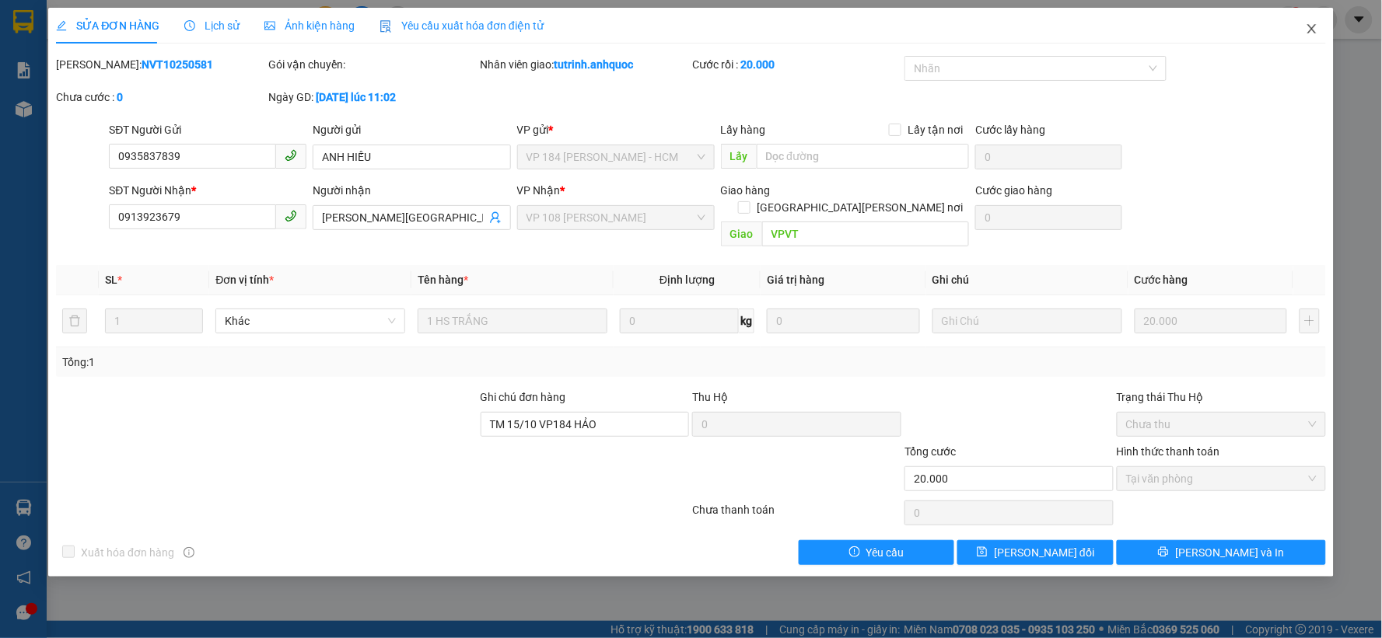
click at [1311, 33] on icon "close" at bounding box center [1311, 29] width 12 height 12
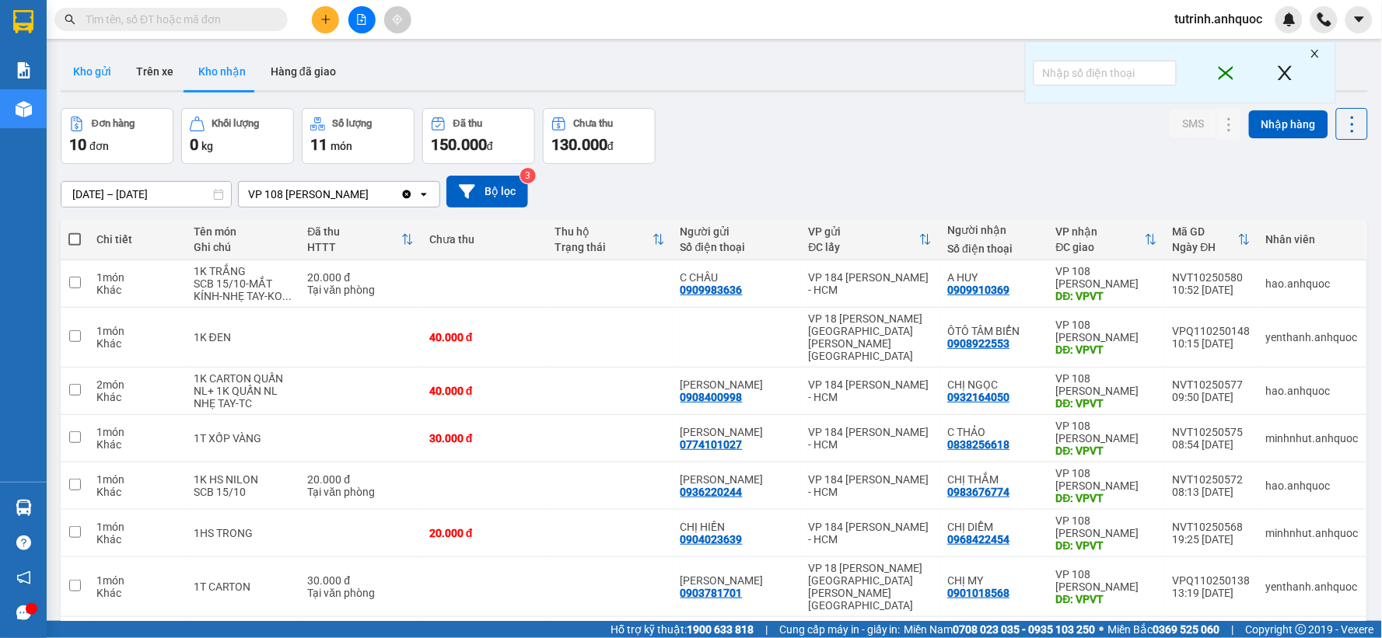
click at [107, 70] on button "Kho gửi" at bounding box center [92, 71] width 63 height 37
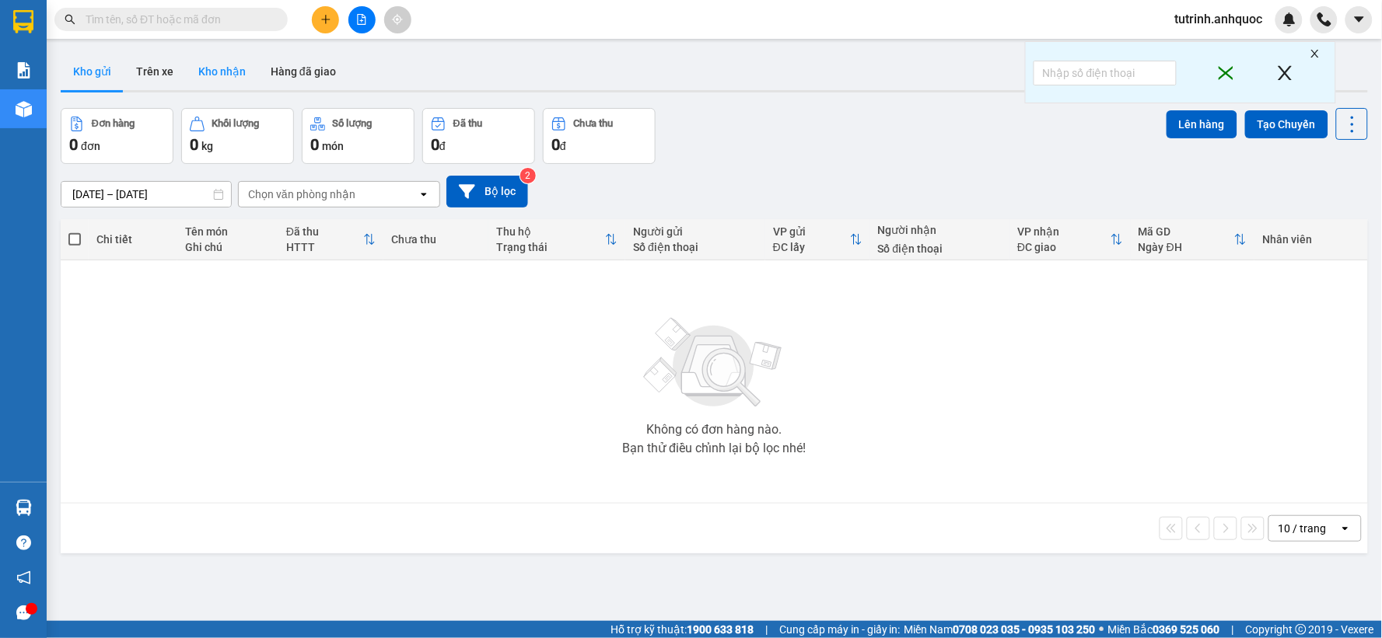
click at [226, 76] on button "Kho nhận" at bounding box center [222, 71] width 72 height 37
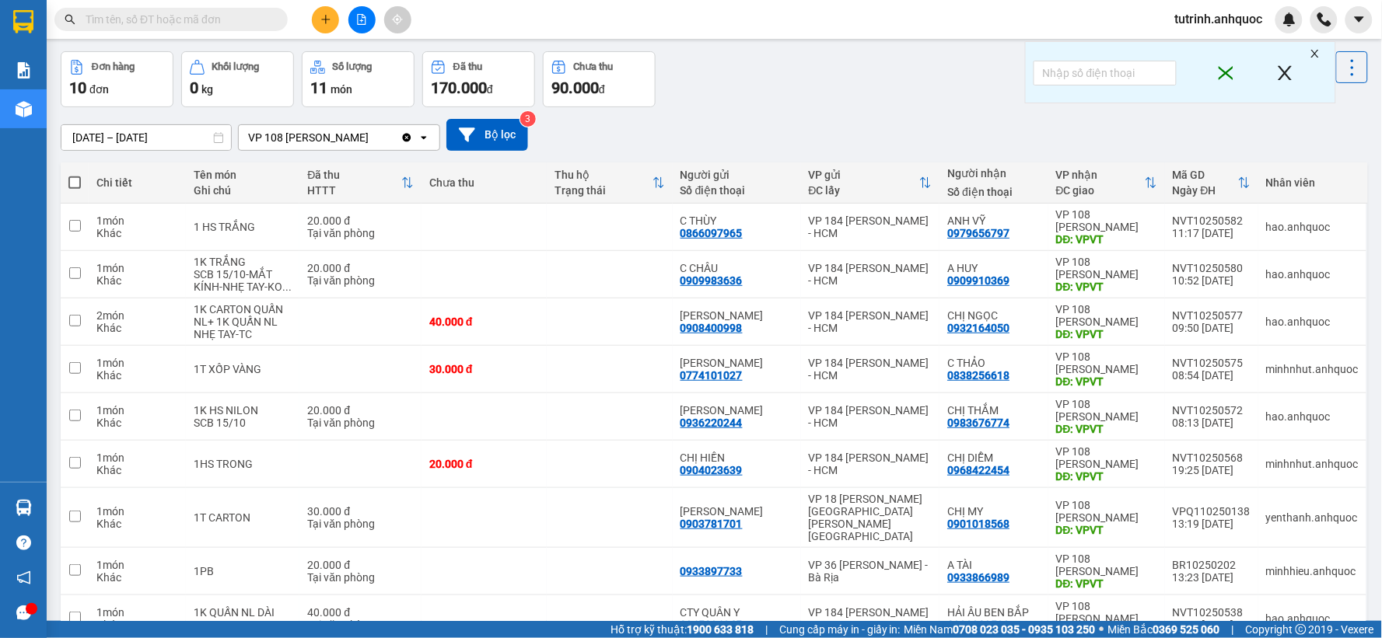
scroll to position [173, 0]
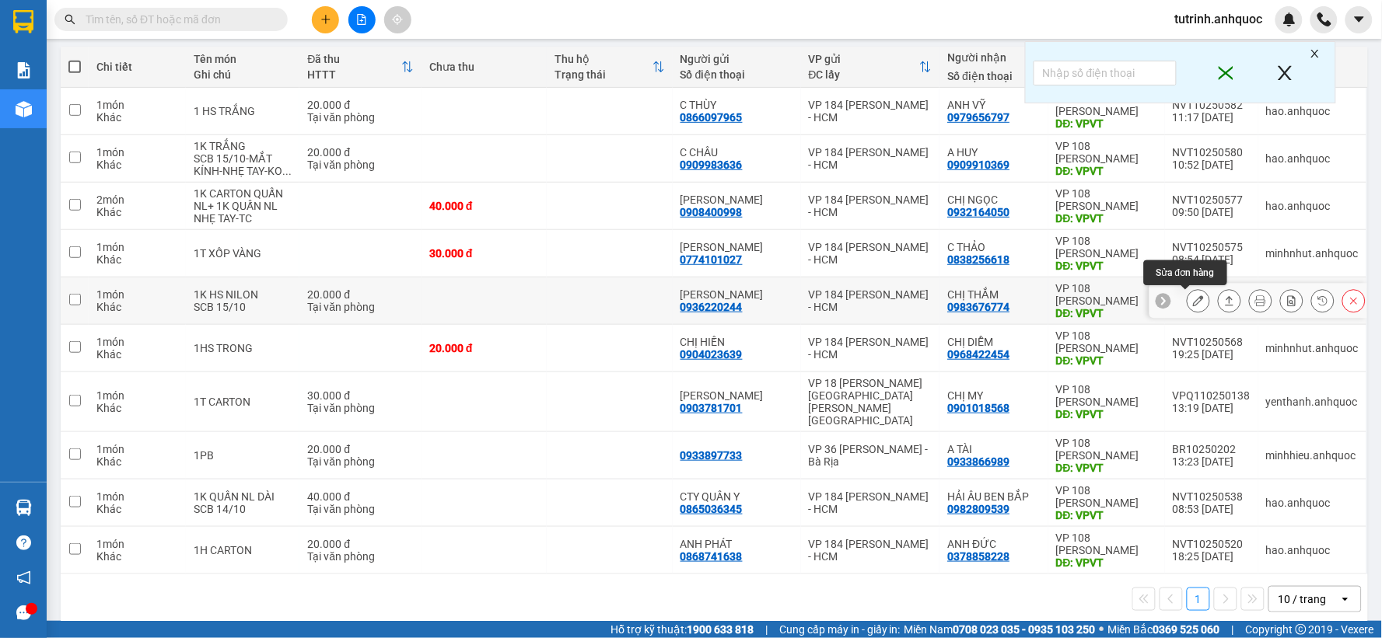
click at [1193, 299] on icon at bounding box center [1198, 300] width 11 height 11
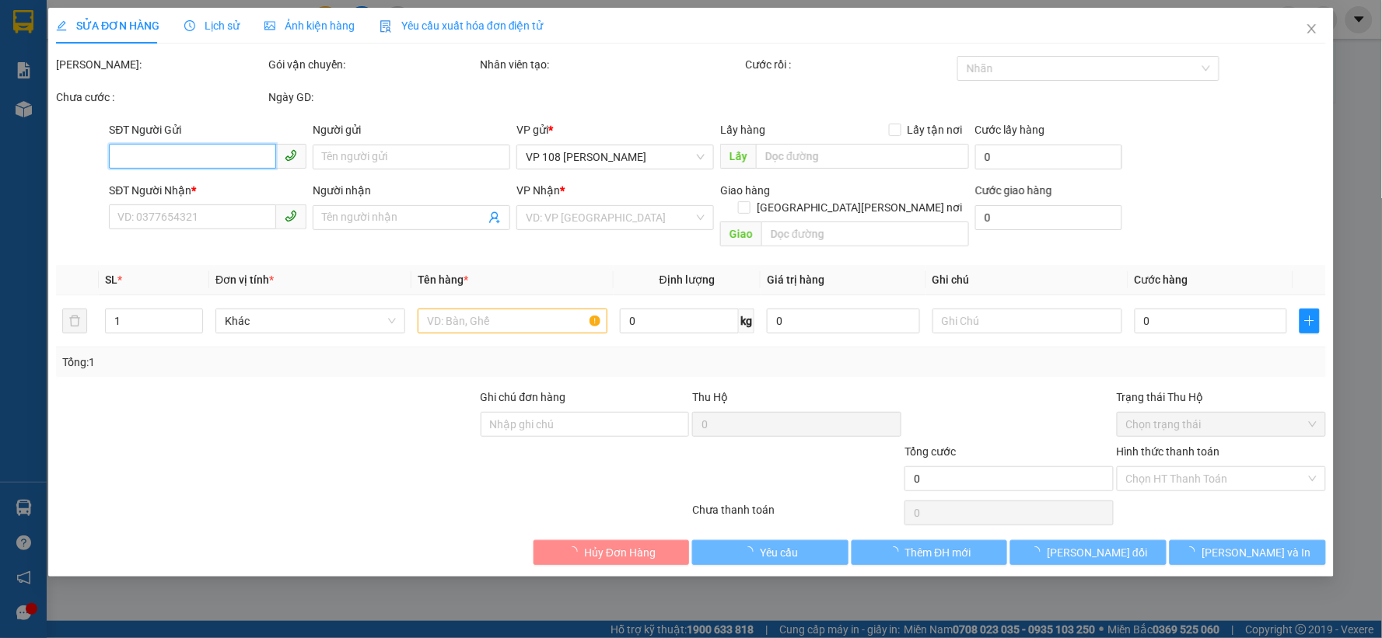
type input "0936220244"
type input "ANH BẢO"
type input "0983676774"
type input "CHỊ THẮM"
type input "VPVT"
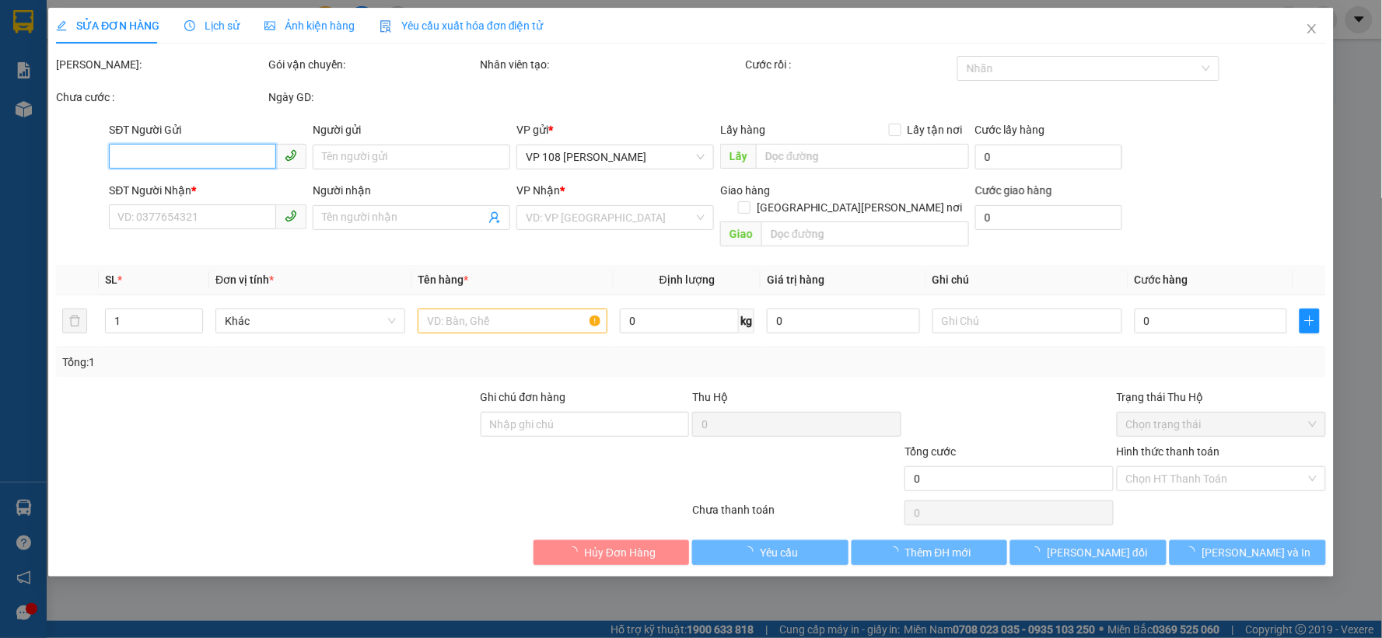
type input "20.000"
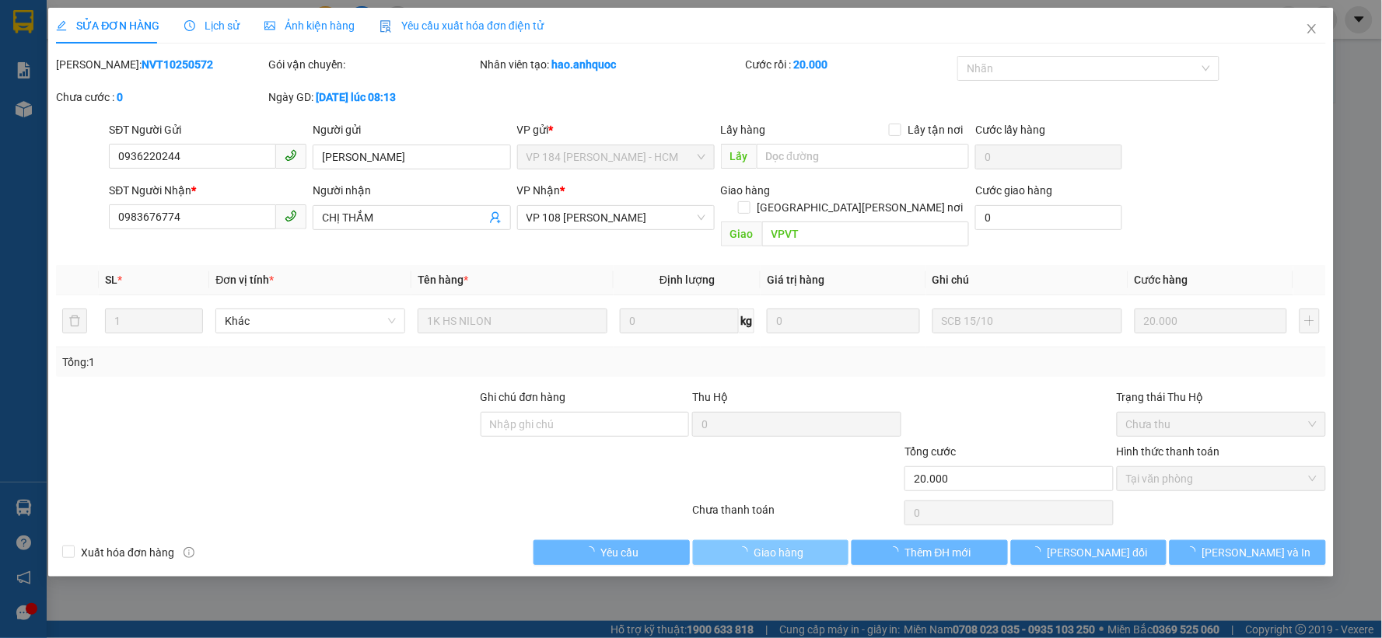
click at [776, 544] on span "Giao hàng" at bounding box center [779, 552] width 50 height 17
checkbox input "true"
